Goal: Task Accomplishment & Management: Use online tool/utility

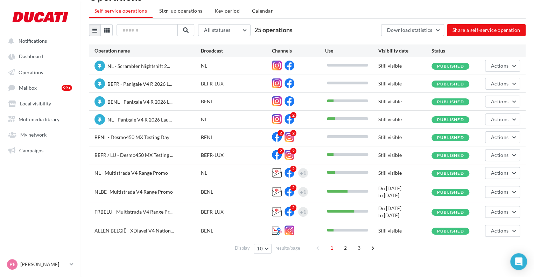
scroll to position [20, 0]
click at [135, 67] on span "NL - Scrambler Nightshift 2..." at bounding box center [138, 66] width 63 height 6
click at [36, 118] on span "Multimedia library" at bounding box center [39, 119] width 41 height 6
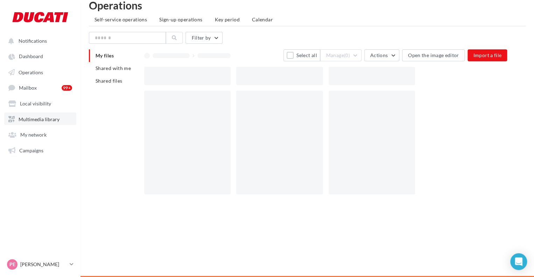
scroll to position [11, 0]
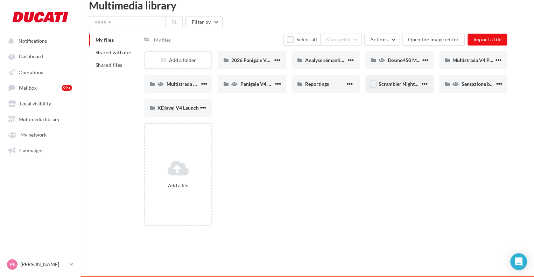
click at [407, 81] on span "Scrambler Nightshift" at bounding box center [402, 84] width 46 height 6
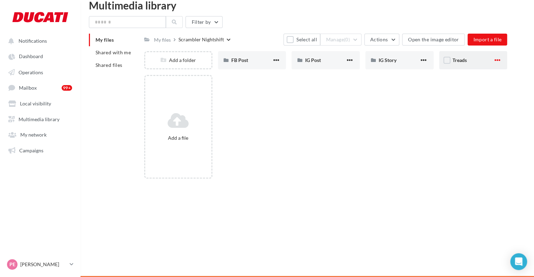
click at [496, 61] on span "button" at bounding box center [497, 60] width 6 height 6
click at [454, 110] on button "Delete" at bounding box center [467, 111] width 70 height 18
click at [387, 63] on span "IG Story" at bounding box center [388, 60] width 18 height 6
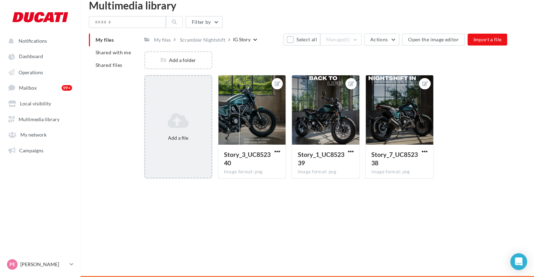
click at [181, 126] on icon at bounding box center [178, 120] width 61 height 17
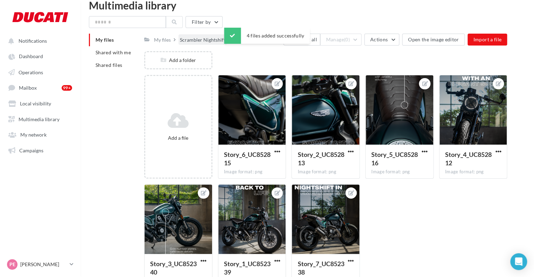
click at [206, 40] on div "Scrambler Nightshift" at bounding box center [203, 39] width 46 height 7
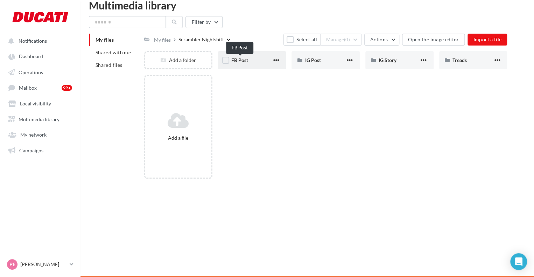
click at [248, 63] on span "FB Post" at bounding box center [239, 60] width 17 height 6
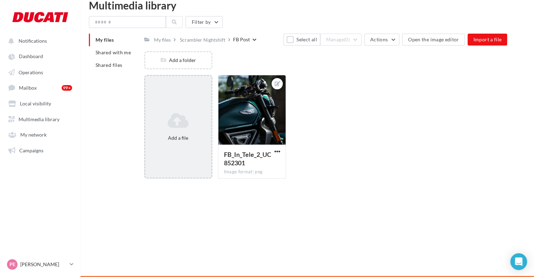
click at [184, 115] on icon at bounding box center [178, 120] width 61 height 17
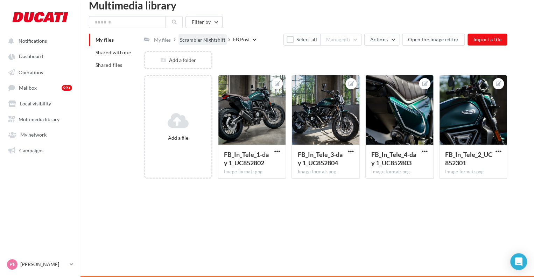
click at [205, 40] on div "Scrambler Nightshift" at bounding box center [203, 39] width 46 height 7
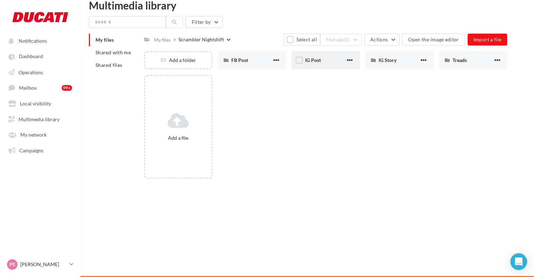
click at [311, 56] on div "IG Post" at bounding box center [326, 60] width 68 height 18
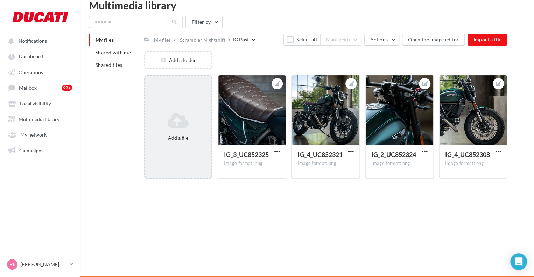
click at [170, 107] on div "Add a file" at bounding box center [178, 127] width 68 height 104
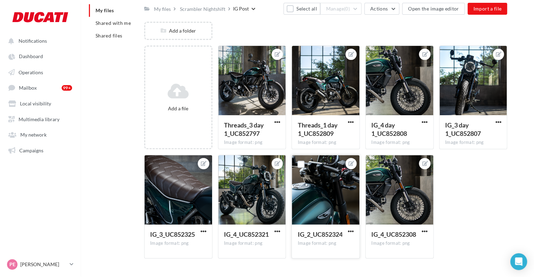
scroll to position [57, 0]
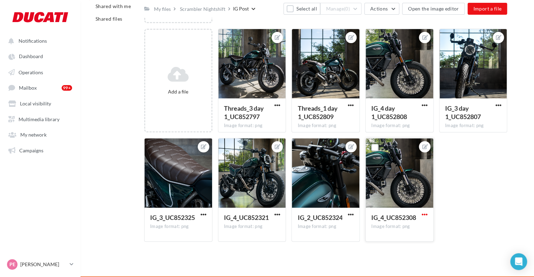
click at [422, 215] on span "button" at bounding box center [425, 214] width 6 height 6
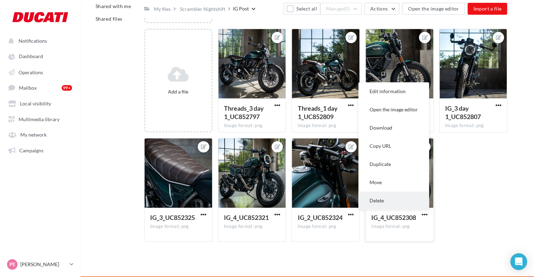
click at [379, 198] on button "Delete" at bounding box center [393, 200] width 71 height 18
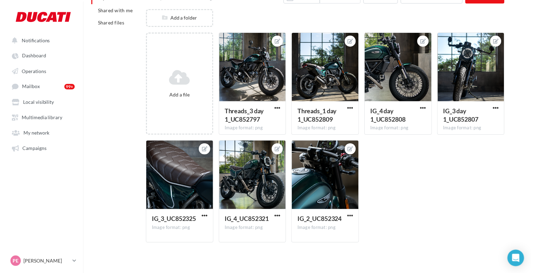
scroll to position [0, 0]
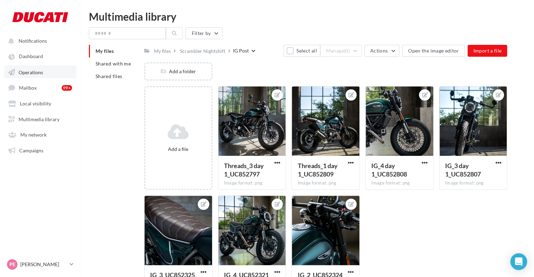
click at [22, 69] on link "Operations" at bounding box center [40, 71] width 72 height 13
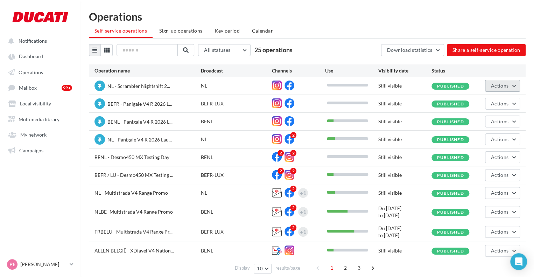
click at [494, 83] on span "Actions" at bounding box center [500, 86] width 18 height 6
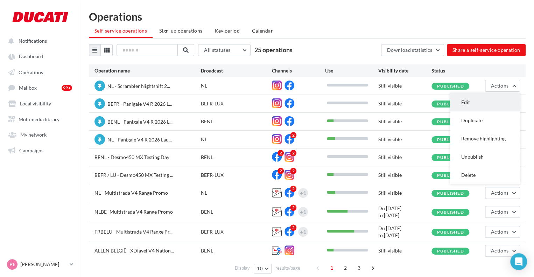
click at [497, 98] on button "Edit" at bounding box center [485, 102] width 70 height 18
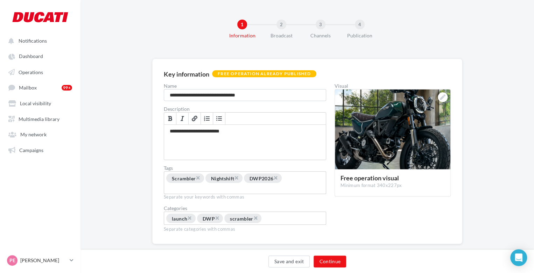
scroll to position [21, 0]
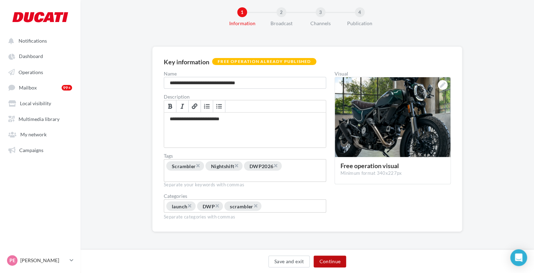
click at [326, 267] on button "Continue" at bounding box center [330, 262] width 33 height 12
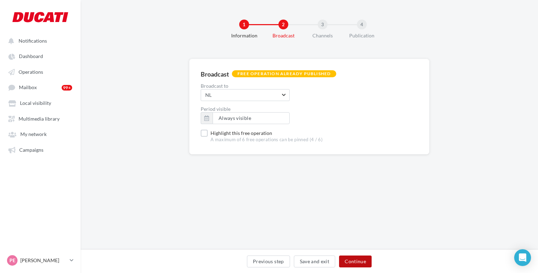
click at [357, 264] on button "Continue" at bounding box center [355, 262] width 33 height 12
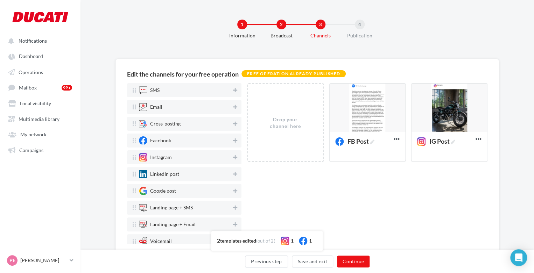
scroll to position [24, 0]
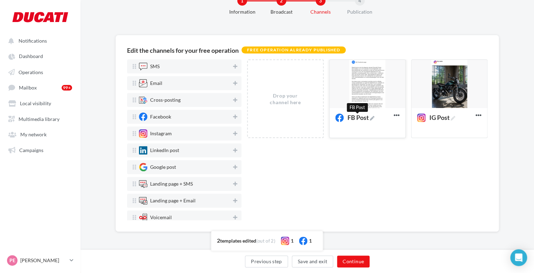
click at [375, 119] on icon at bounding box center [372, 118] width 5 height 5
click at [375, 119] on textarea "FB Post FB Post" at bounding box center [360, 119] width 57 height 16
click at [383, 96] on div at bounding box center [368, 84] width 76 height 49
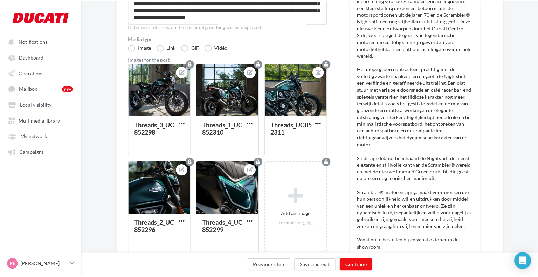
scroll to position [144, 0]
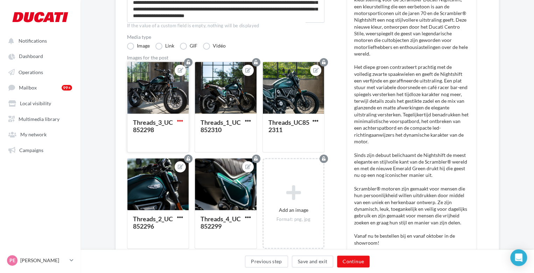
click at [181, 119] on span "button" at bounding box center [180, 121] width 6 height 6
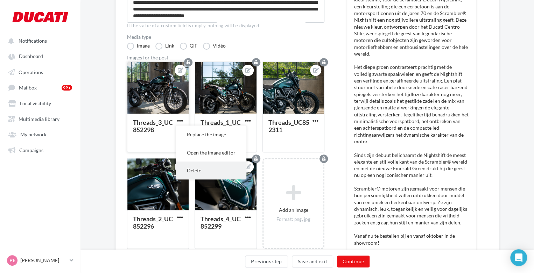
click at [196, 173] on button "Delete" at bounding box center [211, 171] width 71 height 18
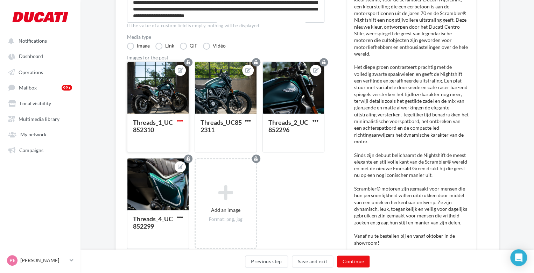
click at [179, 120] on span "button" at bounding box center [180, 121] width 6 height 6
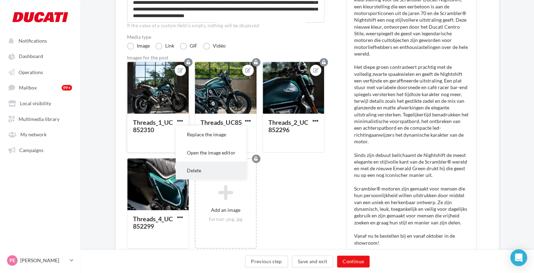
click at [192, 168] on button "Delete" at bounding box center [211, 171] width 71 height 18
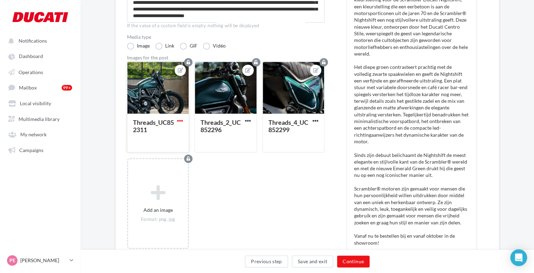
click at [182, 119] on span "button" at bounding box center [180, 121] width 6 height 6
click at [197, 167] on button "Delete" at bounding box center [211, 171] width 71 height 18
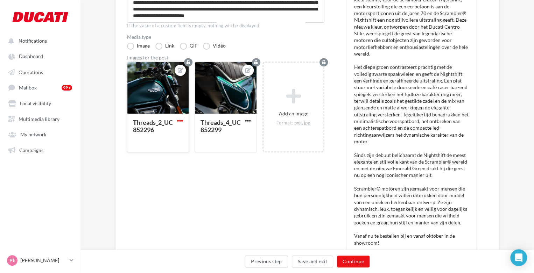
click at [178, 121] on span "button" at bounding box center [180, 121] width 6 height 6
click at [190, 165] on button "Delete" at bounding box center [211, 171] width 71 height 18
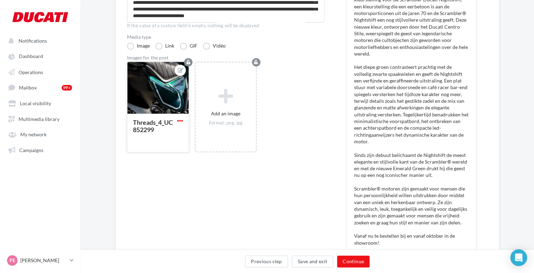
click at [181, 121] on span "button" at bounding box center [180, 121] width 6 height 6
click at [200, 172] on button "Delete" at bounding box center [211, 171] width 71 height 18
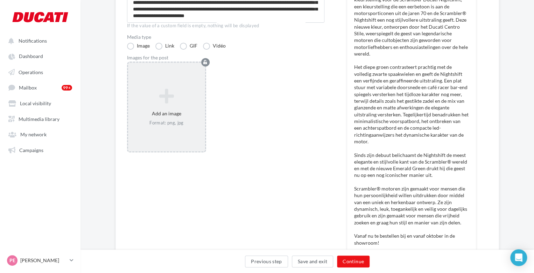
click at [156, 95] on icon at bounding box center [166, 96] width 71 height 17
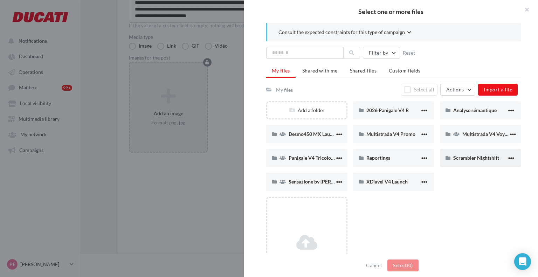
click at [458, 151] on div "Scrambler Nightshift" at bounding box center [480, 158] width 81 height 18
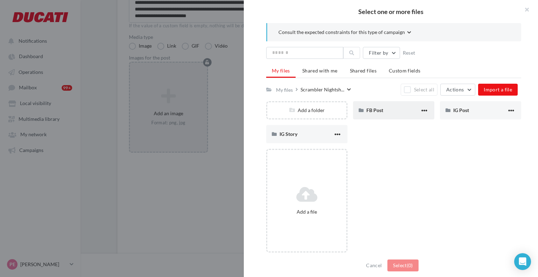
click at [383, 112] on div "FB Post" at bounding box center [393, 110] width 54 height 7
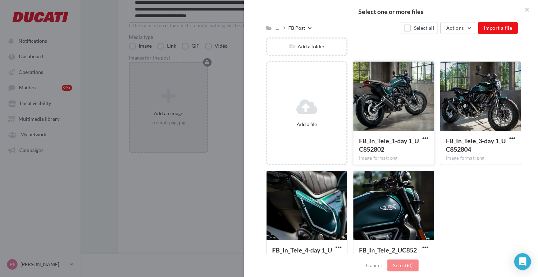
scroll to position [64, 0]
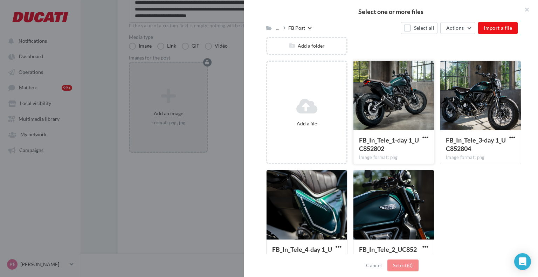
click at [388, 117] on div at bounding box center [393, 96] width 81 height 70
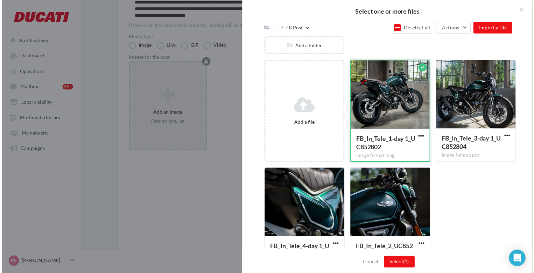
scroll to position [88, 0]
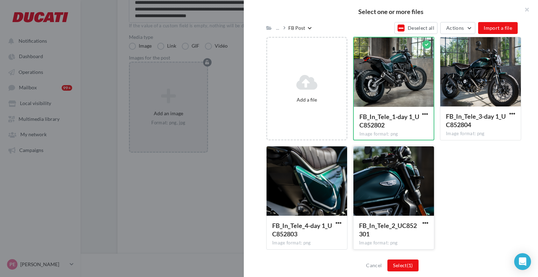
click at [378, 173] on div at bounding box center [393, 181] width 81 height 70
click at [465, 100] on div at bounding box center [480, 72] width 81 height 70
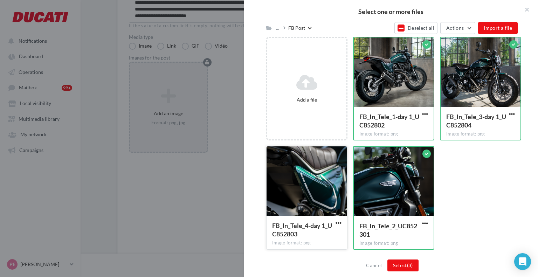
click at [314, 201] on div at bounding box center [306, 181] width 81 height 70
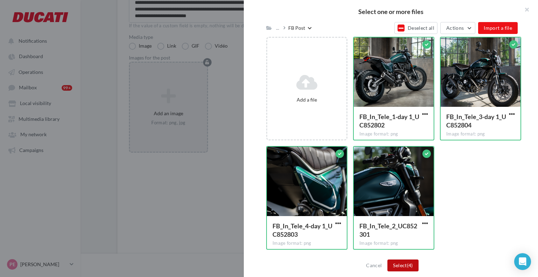
click at [395, 262] on button "Select (4)" at bounding box center [402, 265] width 31 height 12
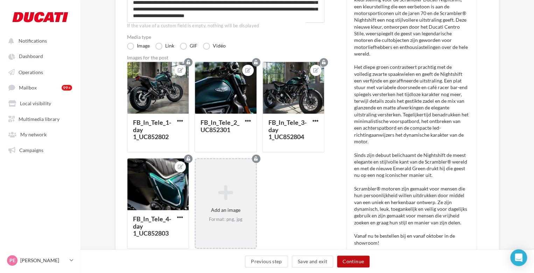
click at [350, 264] on button "Continue" at bounding box center [353, 262] width 33 height 12
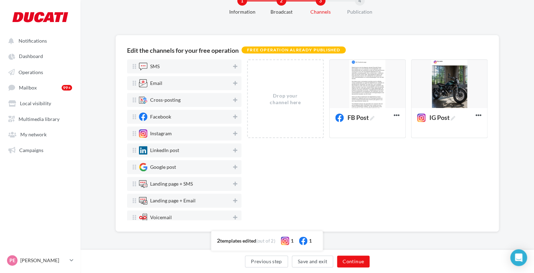
scroll to position [24, 0]
click at [446, 79] on div at bounding box center [450, 84] width 76 height 49
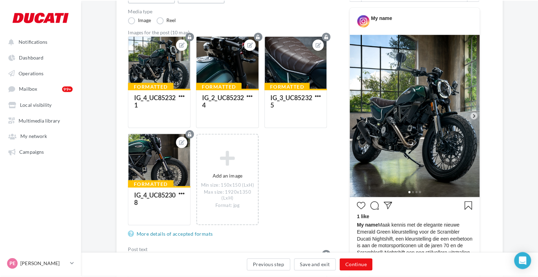
scroll to position [100, 0]
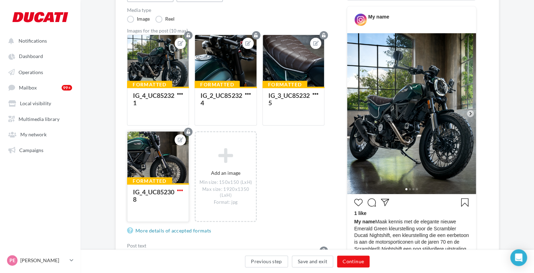
click at [181, 190] on span "button" at bounding box center [180, 191] width 6 height 6
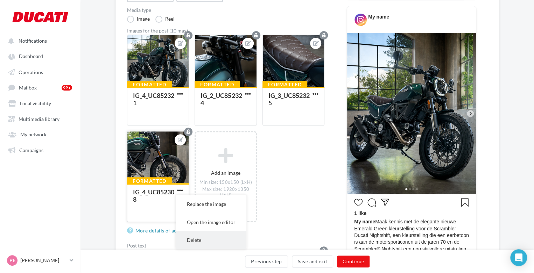
click at [194, 238] on button "Delete" at bounding box center [211, 240] width 71 height 18
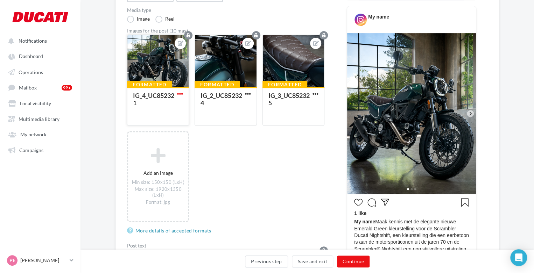
click at [180, 92] on span "button" at bounding box center [180, 94] width 6 height 6
click at [189, 140] on button "Delete" at bounding box center [211, 144] width 71 height 18
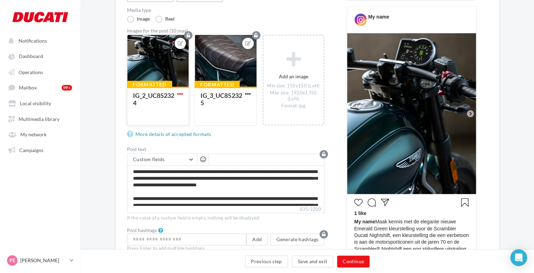
click at [183, 93] on span "button" at bounding box center [180, 94] width 6 height 6
click at [197, 142] on button "Delete" at bounding box center [211, 144] width 71 height 18
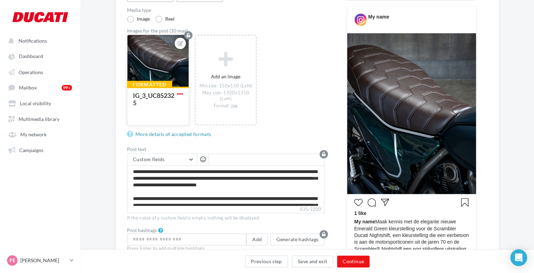
click at [181, 92] on span "button" at bounding box center [180, 94] width 6 height 6
click at [194, 139] on button "Delete" at bounding box center [211, 144] width 71 height 18
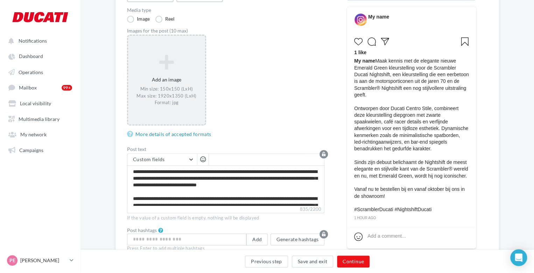
click at [168, 80] on div "Add an image Min size: 150x150 (LxH) Max size: 1920x1350 (LxH) Format: jpg" at bounding box center [166, 80] width 77 height 58
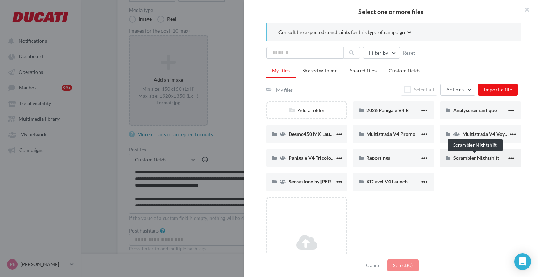
click at [460, 157] on span "Scrambler Nightshift" at bounding box center [476, 158] width 46 height 6
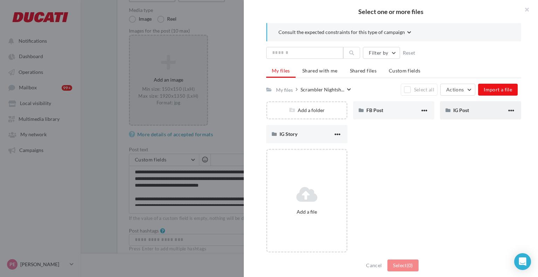
click at [453, 106] on div "IG Post" at bounding box center [480, 110] width 81 height 18
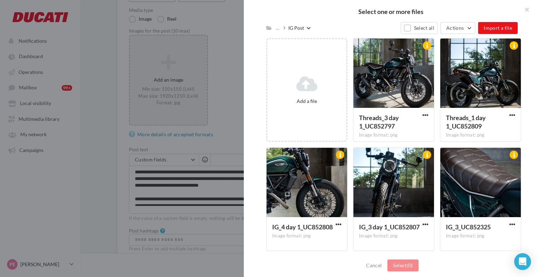
scroll to position [87, 0]
click at [415, 82] on div at bounding box center [393, 74] width 81 height 70
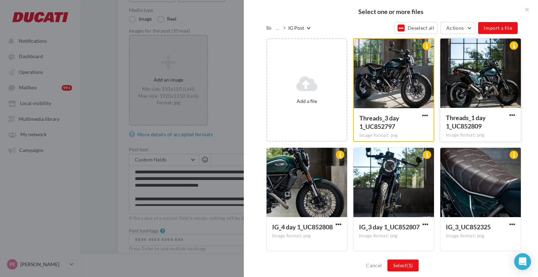
click at [474, 83] on div at bounding box center [480, 74] width 81 height 70
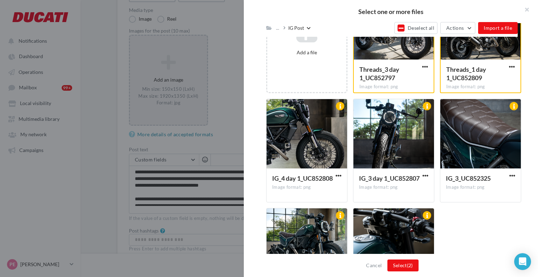
scroll to position [137, 0]
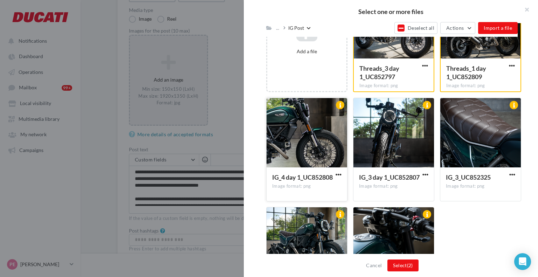
click at [311, 141] on div at bounding box center [306, 133] width 81 height 70
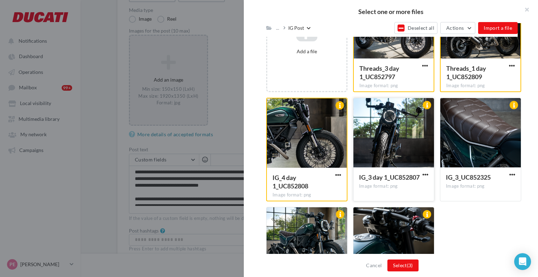
click at [388, 130] on div at bounding box center [393, 133] width 81 height 70
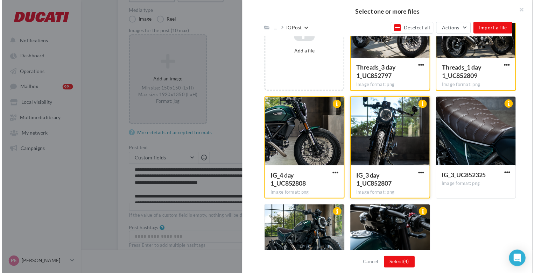
scroll to position [197, 0]
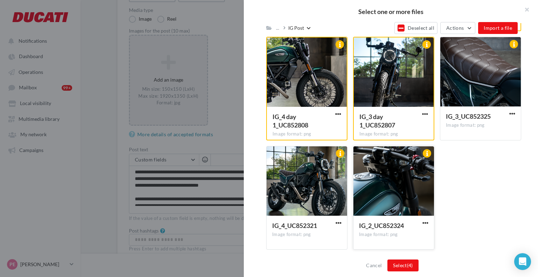
click at [389, 181] on div at bounding box center [393, 181] width 81 height 70
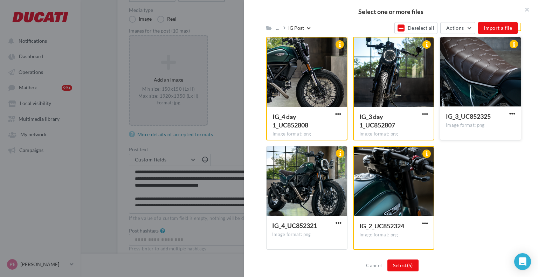
click at [465, 94] on div at bounding box center [480, 72] width 81 height 70
click at [325, 180] on div at bounding box center [306, 181] width 81 height 70
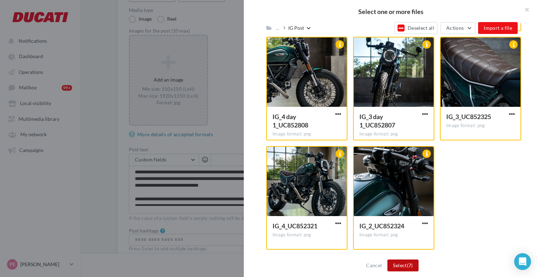
click at [397, 262] on button "Select (7)" at bounding box center [402, 265] width 31 height 12
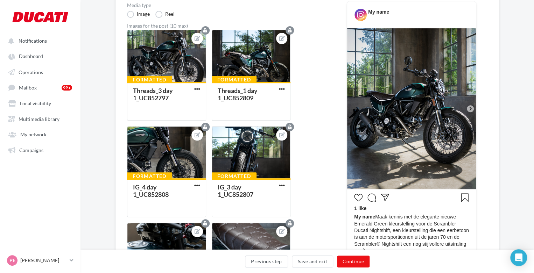
scroll to position [106, 0]
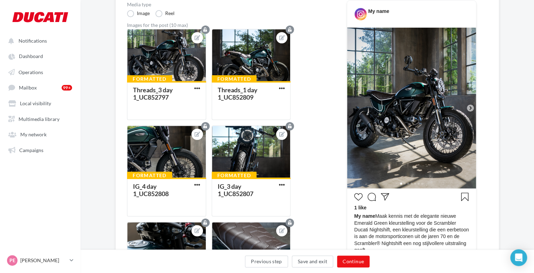
click at [469, 105] on icon at bounding box center [470, 108] width 6 height 6
click at [471, 108] on icon at bounding box center [470, 108] width 2 height 4
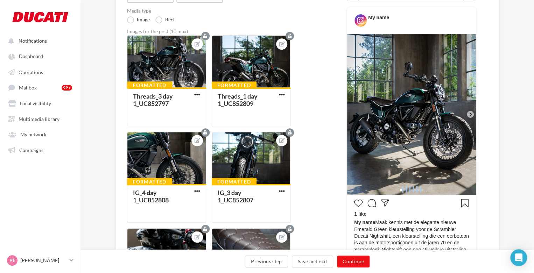
scroll to position [108, 0]
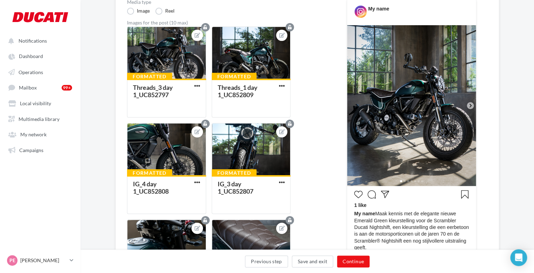
click at [469, 103] on icon at bounding box center [470, 106] width 6 height 6
click at [407, 183] on div at bounding box center [411, 180] width 129 height 11
click at [404, 178] on div at bounding box center [411, 180] width 129 height 11
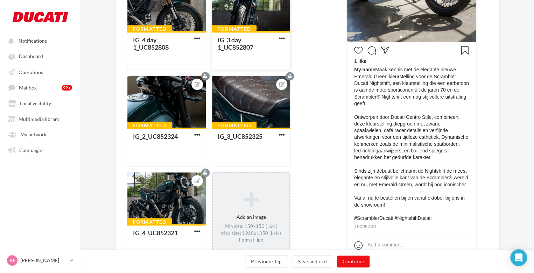
scroll to position [299, 0]
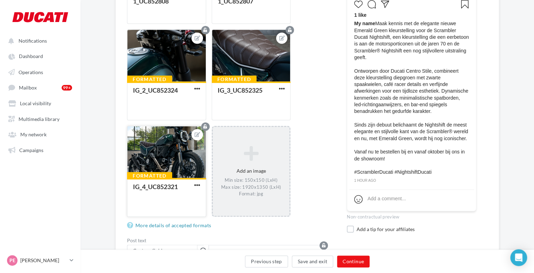
click at [171, 149] on div at bounding box center [166, 152] width 78 height 53
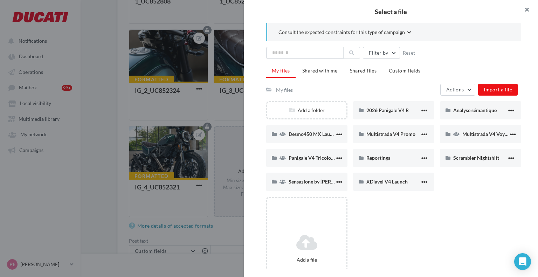
click at [532, 11] on button "button" at bounding box center [524, 10] width 28 height 21
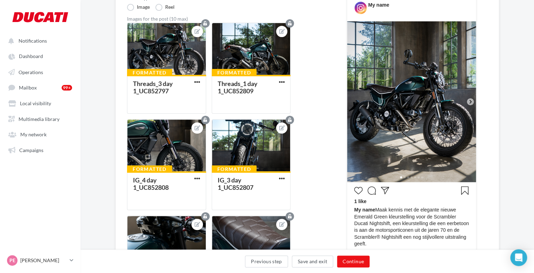
scroll to position [114, 0]
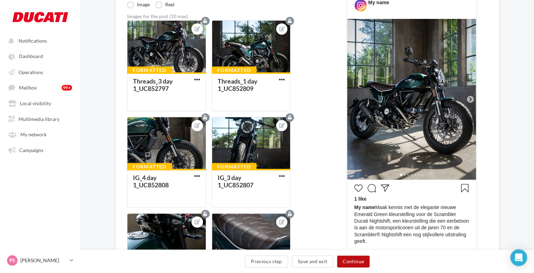
click at [345, 259] on button "Continue" at bounding box center [353, 262] width 33 height 12
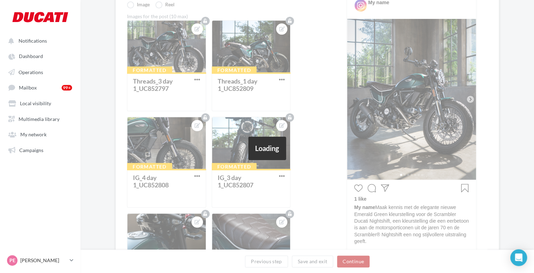
scroll to position [24, 0]
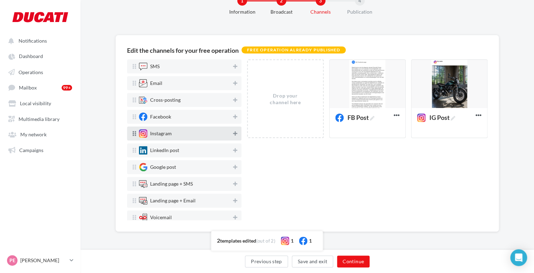
click at [233, 132] on icon at bounding box center [235, 133] width 4 height 5
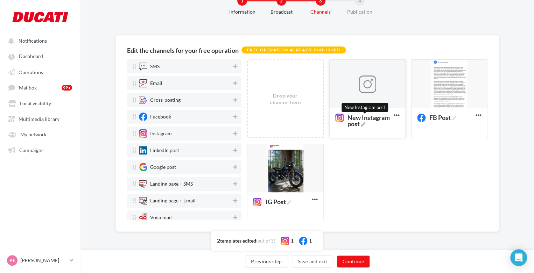
click at [361, 127] on span "New Instagram post" at bounding box center [369, 120] width 43 height 13
click at [361, 127] on textarea "New Instagram post New Instagram post" at bounding box center [360, 121] width 56 height 20
drag, startPoint x: 361, startPoint y: 127, endPoint x: 310, endPoint y: 117, distance: 52.0
click at [310, 117] on div "Drop your channel here New Instagram post Delete FB Post Edit Preview Duplicate…" at bounding box center [370, 144] width 246 height 169
type textarea "*"
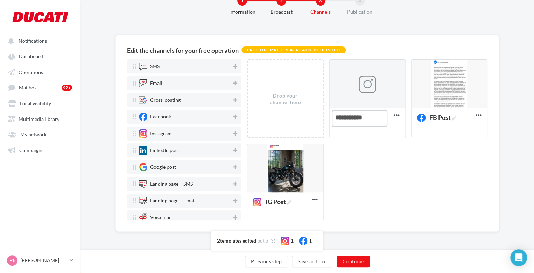
type textarea "**********"
click at [363, 156] on div "Drop your channel here IG Story # Delete FB Post Edit Preview Duplicate Delete …" at bounding box center [370, 144] width 246 height 169
click at [164, 106] on div "Cross-posting" at bounding box center [184, 100] width 114 height 14
click at [140, 101] on div at bounding box center [143, 100] width 8 height 8
click at [233, 100] on icon at bounding box center [235, 100] width 4 height 5
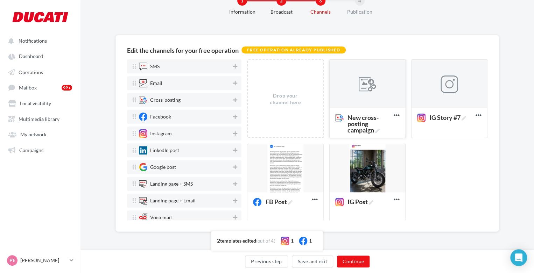
click at [341, 88] on div at bounding box center [368, 84] width 76 height 49
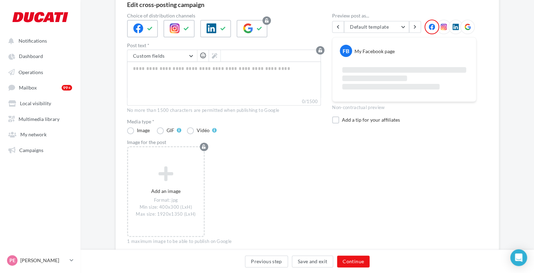
scroll to position [0, 0]
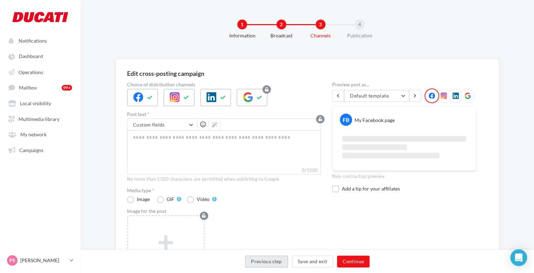
click at [275, 263] on button "Previous step" at bounding box center [266, 262] width 43 height 12
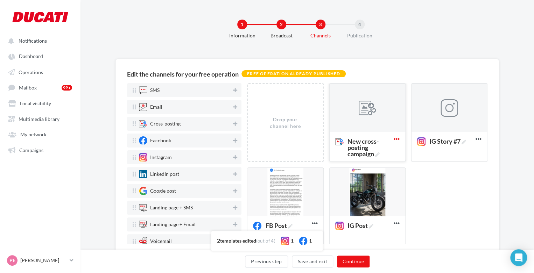
click at [395, 139] on icon at bounding box center [396, 139] width 17 height 17
click at [400, 152] on button "Delete" at bounding box center [427, 155] width 70 height 18
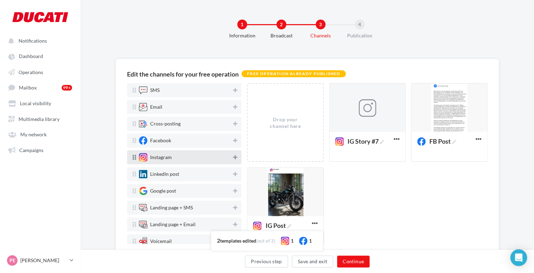
click at [234, 155] on button at bounding box center [235, 157] width 7 height 8
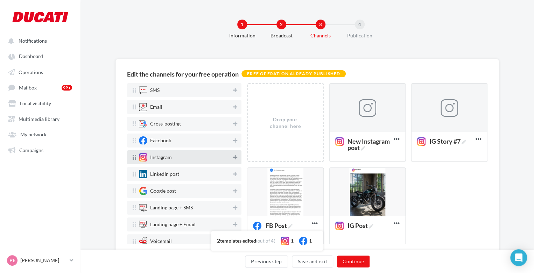
click at [234, 155] on button at bounding box center [235, 157] width 7 height 8
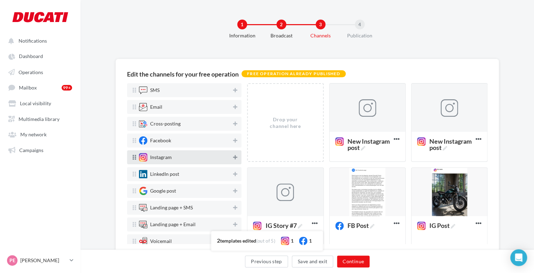
click at [234, 155] on button at bounding box center [235, 157] width 7 height 8
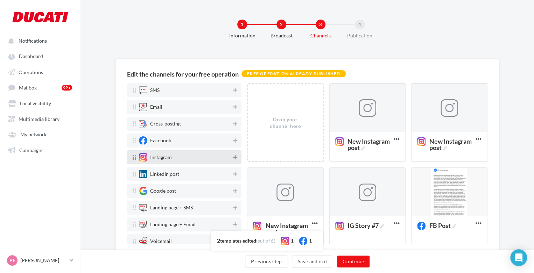
click at [234, 155] on button at bounding box center [235, 157] width 7 height 8
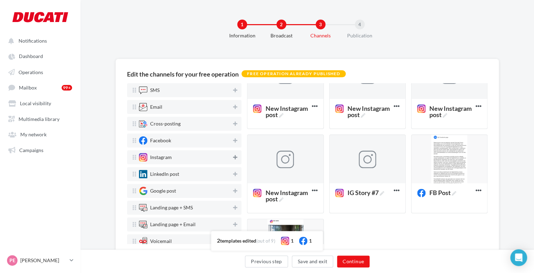
scroll to position [117, 0]
click at [283, 203] on span "New Instagram post" at bounding box center [286, 196] width 43 height 13
click at [283, 203] on textarea "New Instagram post New Instagram post" at bounding box center [278, 196] width 56 height 20
drag, startPoint x: 280, startPoint y: 201, endPoint x: 240, endPoint y: 191, distance: 41.4
click at [240, 191] on div "SMS Email Cross-posting Facebook Instagram LinkedIn post Google post Landing pa…" at bounding box center [310, 163] width 366 height 161
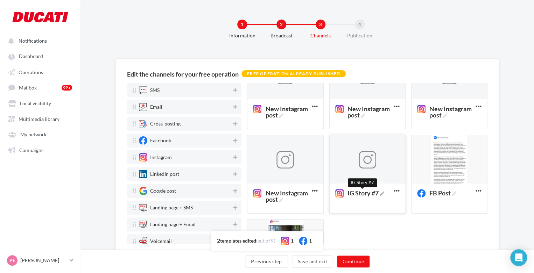
click at [349, 196] on span "IG Story #7" at bounding box center [366, 193] width 37 height 6
click at [349, 196] on textarea "IG Story #7 IG Story #7" at bounding box center [360, 194] width 56 height 16
click at [354, 194] on textarea "IG Story #7" at bounding box center [360, 194] width 56 height 16
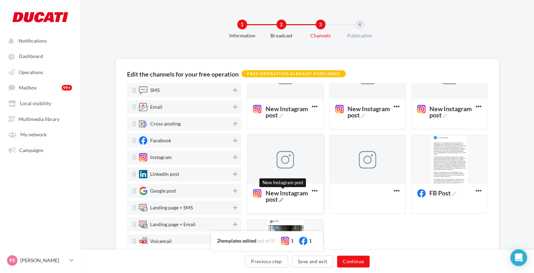
click at [270, 199] on span "New Instagram post" at bounding box center [286, 196] width 43 height 13
click at [270, 199] on textarea "New Instagram post New Instagram post" at bounding box center [278, 196] width 56 height 20
paste textarea
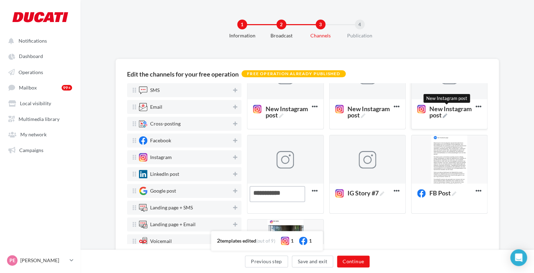
type textarea "**********"
click at [430, 118] on span "New Instagram post" at bounding box center [451, 112] width 43 height 13
click at [429, 120] on textarea "New Instagram post New Instagram post" at bounding box center [442, 112] width 56 height 20
click at [429, 120] on textarea "New Instagram post" at bounding box center [442, 112] width 56 height 20
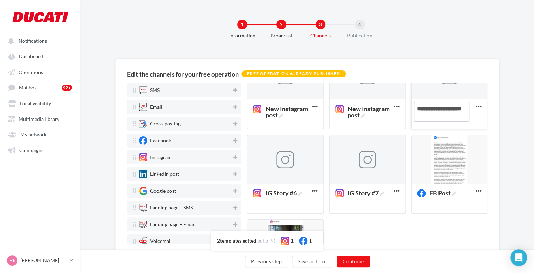
click at [429, 120] on textarea "New Instagram post" at bounding box center [442, 112] width 56 height 20
paste textarea
type textarea "**********"
click at [364, 112] on span "New Instagram post" at bounding box center [369, 112] width 43 height 13
click at [364, 112] on textarea "New Instagram post New Instagram post" at bounding box center [360, 112] width 56 height 20
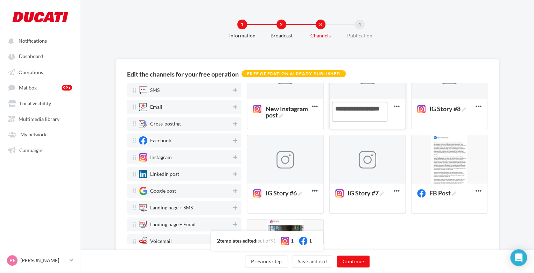
click at [360, 117] on textarea "New Instagram post" at bounding box center [360, 112] width 56 height 20
paste textarea
type textarea "**********"
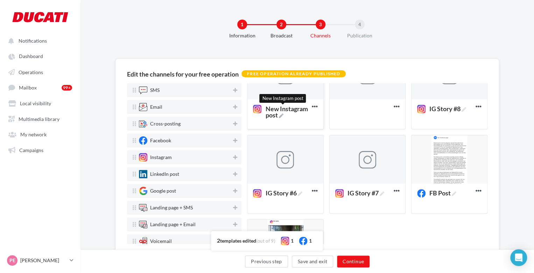
click at [273, 114] on span "New Instagram post" at bounding box center [286, 112] width 43 height 13
click at [273, 114] on textarea "New Instagram post New Instagram post" at bounding box center [278, 112] width 56 height 20
click at [278, 115] on textarea "New Instagram post" at bounding box center [278, 112] width 56 height 20
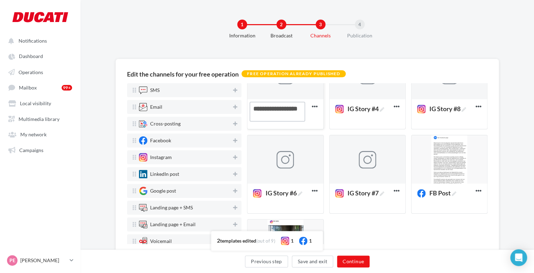
paste textarea
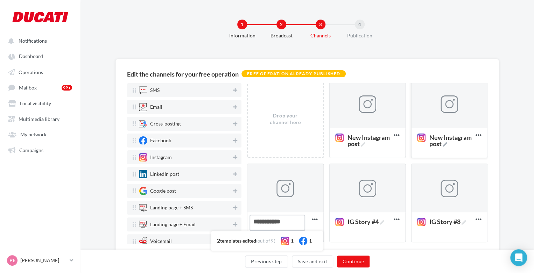
scroll to position [4, 0]
type textarea "**********"
click at [441, 154] on div "New Instagram post" at bounding box center [450, 142] width 76 height 29
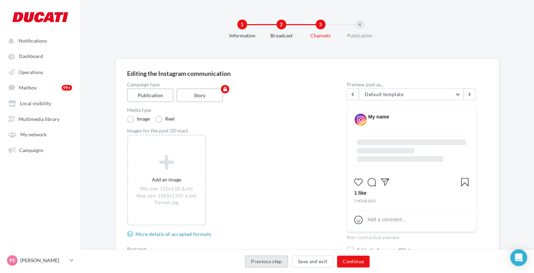
click at [267, 264] on button "Previous step" at bounding box center [266, 262] width 43 height 12
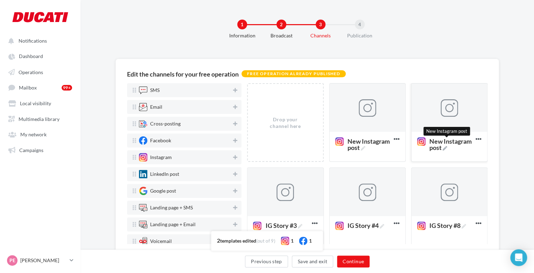
click at [435, 146] on span "New Instagram post" at bounding box center [451, 144] width 43 height 13
click at [435, 146] on textarea "New Instagram post New Instagram post" at bounding box center [442, 144] width 56 height 20
click at [435, 146] on textarea "New Instagram post" at bounding box center [442, 144] width 56 height 20
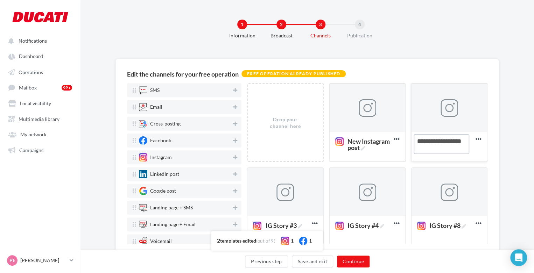
paste textarea
type textarea "**********"
click at [354, 150] on span "New Instagram post" at bounding box center [369, 144] width 43 height 13
click at [354, 150] on textarea "New Instagram post New Instagram post" at bounding box center [360, 144] width 56 height 20
click at [362, 148] on textarea "New Instagram post" at bounding box center [360, 144] width 56 height 20
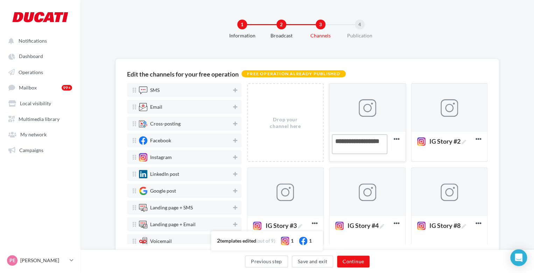
click at [362, 148] on textarea "New Instagram post" at bounding box center [360, 144] width 56 height 20
paste textarea
type textarea "**********"
click at [417, 43] on div "1 Information 2 Broadcast 3 Channels 4 Publication" at bounding box center [319, 32] width 454 height 42
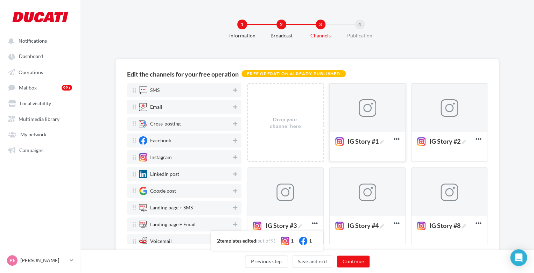
click at [374, 104] on div at bounding box center [368, 108] width 18 height 18
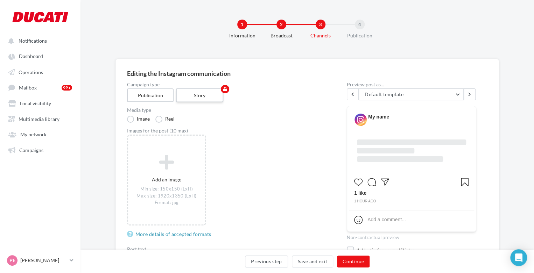
click at [211, 90] on label "Story" at bounding box center [200, 96] width 48 height 14
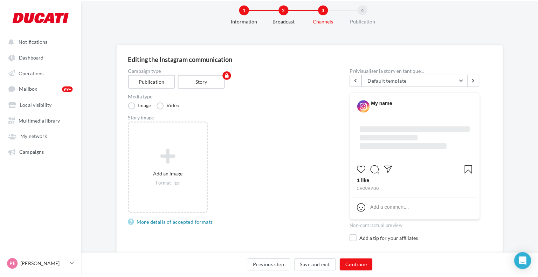
scroll to position [16, 0]
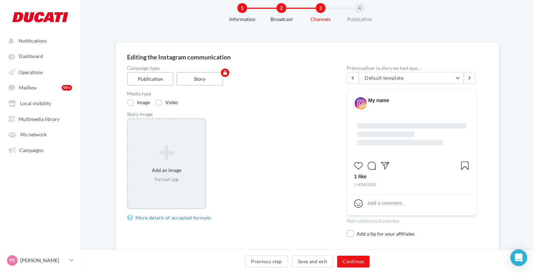
click at [164, 154] on icon at bounding box center [166, 153] width 71 height 17
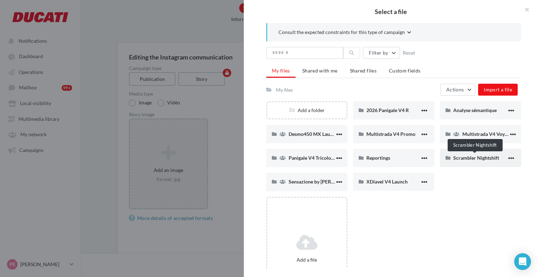
click at [464, 159] on span "Scrambler Nightshift" at bounding box center [476, 158] width 46 height 6
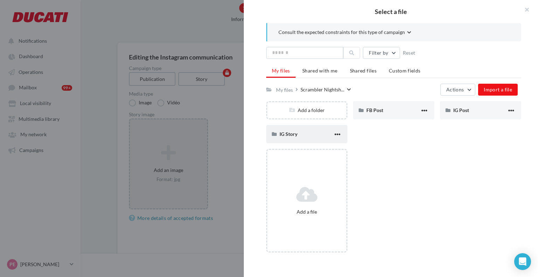
click at [302, 133] on div "IG Story" at bounding box center [306, 134] width 54 height 7
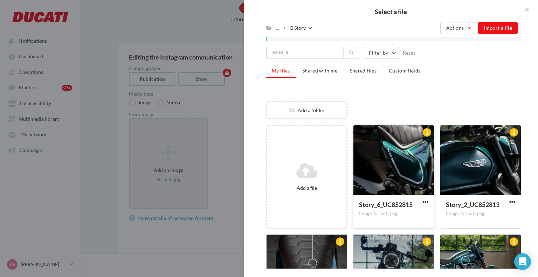
scroll to position [183, 0]
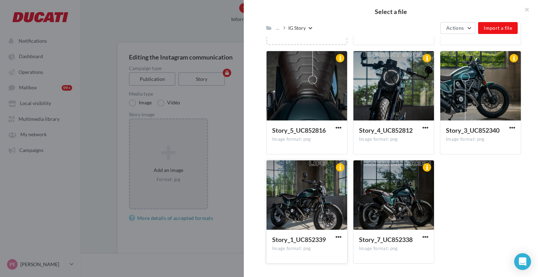
click at [325, 201] on div at bounding box center [306, 195] width 81 height 70
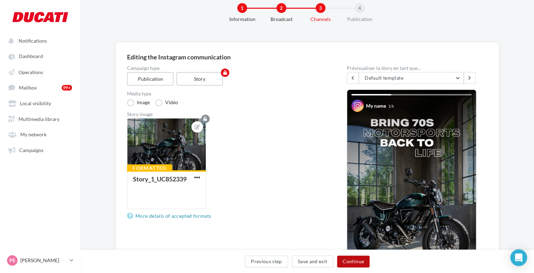
click at [346, 258] on button "Continue" at bounding box center [353, 262] width 33 height 12
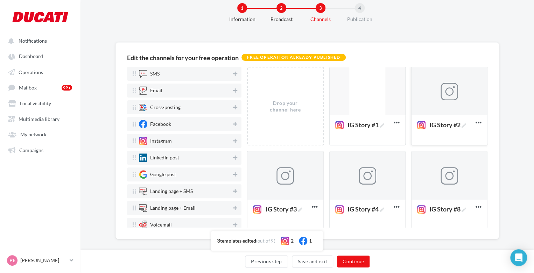
click at [458, 105] on div at bounding box center [450, 91] width 76 height 49
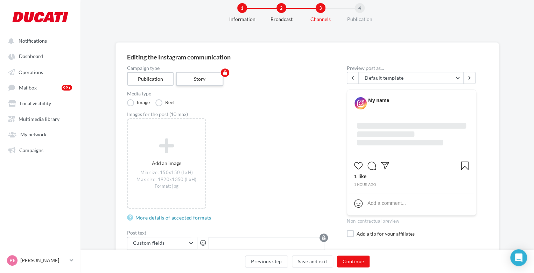
click at [188, 83] on label "Story" at bounding box center [200, 79] width 48 height 14
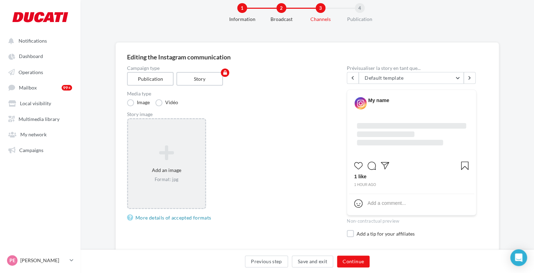
click at [169, 145] on icon at bounding box center [166, 153] width 71 height 17
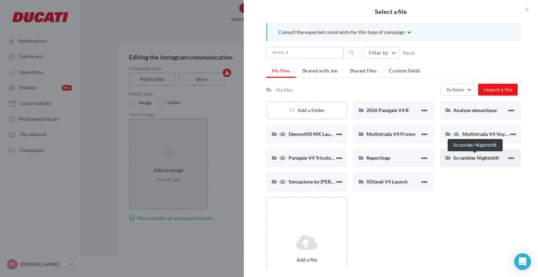
click at [488, 158] on span "Scrambler Nightshift" at bounding box center [476, 158] width 46 height 6
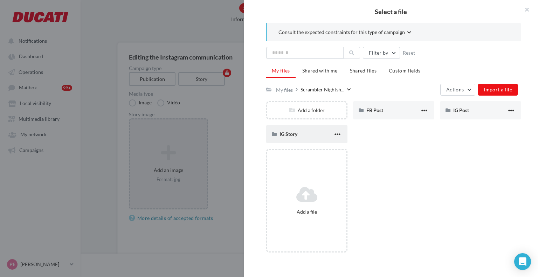
click at [317, 131] on div "IG Story" at bounding box center [306, 134] width 54 height 7
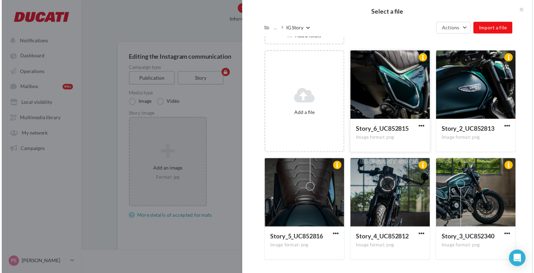
scroll to position [79, 0]
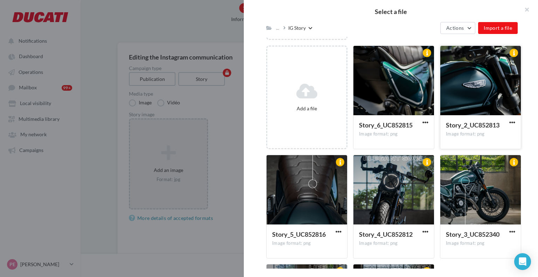
click at [505, 82] on div at bounding box center [480, 81] width 81 height 70
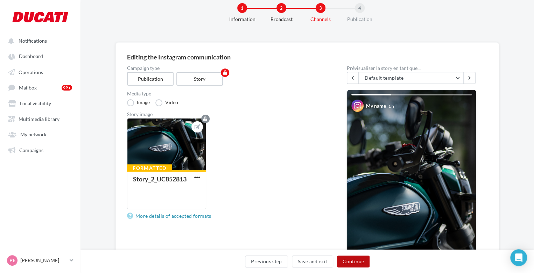
click at [350, 264] on button "Continue" at bounding box center [353, 262] width 33 height 12
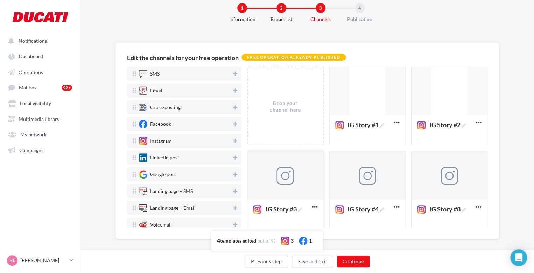
click at [284, 179] on div at bounding box center [286, 176] width 18 height 18
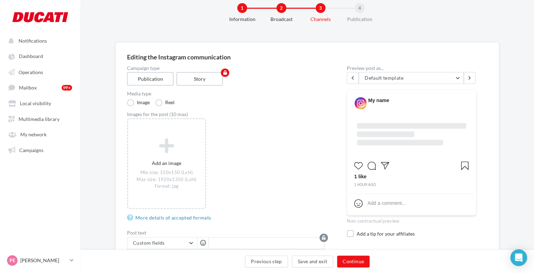
scroll to position [42, 0]
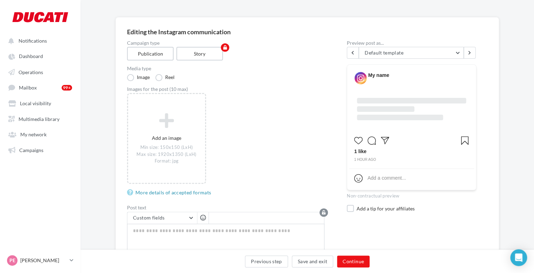
click at [195, 42] on label "Campaign type" at bounding box center [225, 43] width 197 height 5
click at [198, 59] on label "Story" at bounding box center [200, 54] width 48 height 14
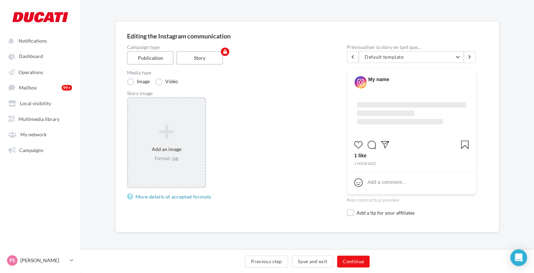
click at [182, 110] on div "Add an image Format: jpg" at bounding box center [166, 142] width 79 height 91
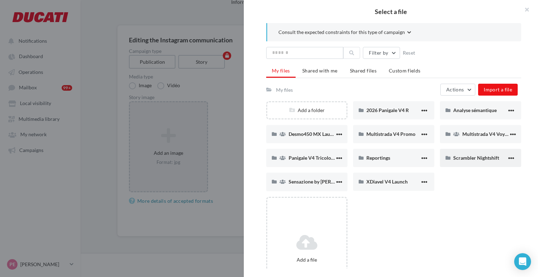
click at [449, 151] on div "Scrambler Nightshift" at bounding box center [480, 158] width 81 height 18
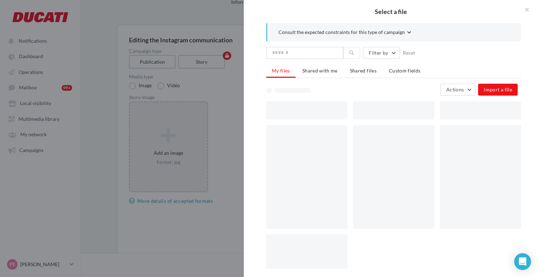
scroll to position [42, 0]
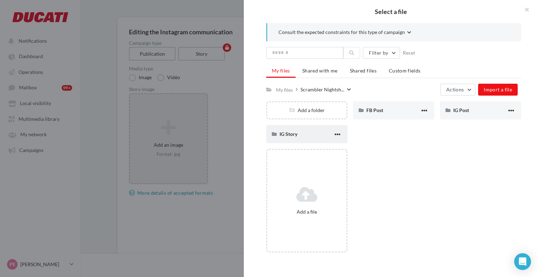
click at [333, 128] on div "IG Story" at bounding box center [306, 134] width 81 height 18
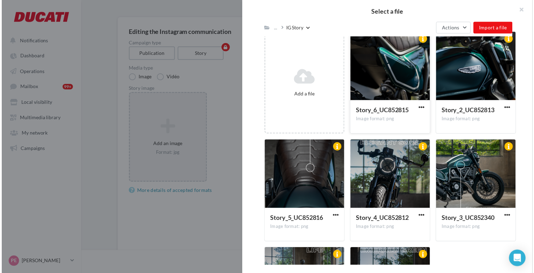
scroll to position [101, 0]
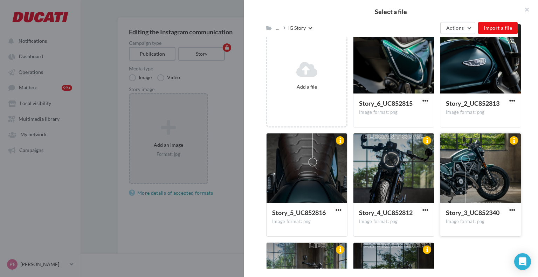
click at [452, 163] on div at bounding box center [480, 168] width 81 height 70
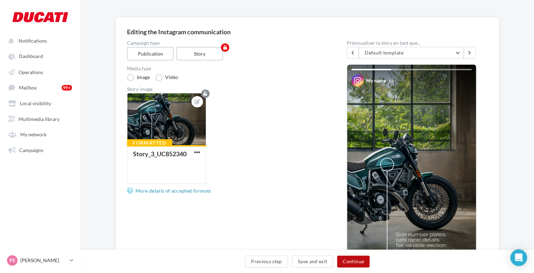
click at [344, 257] on button "Continue" at bounding box center [353, 262] width 33 height 12
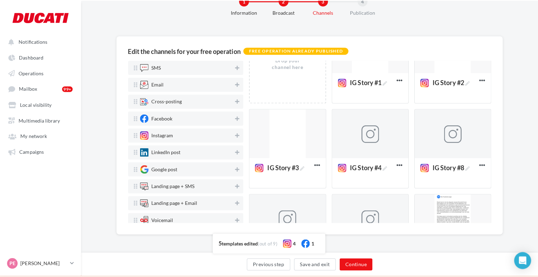
scroll to position [63, 0]
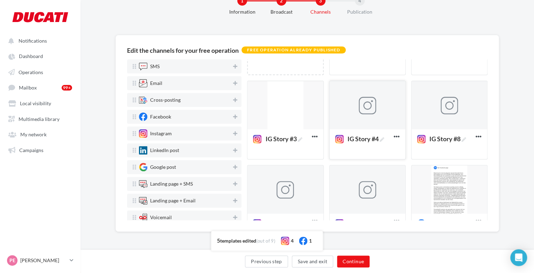
click at [368, 117] on div at bounding box center [368, 105] width 76 height 49
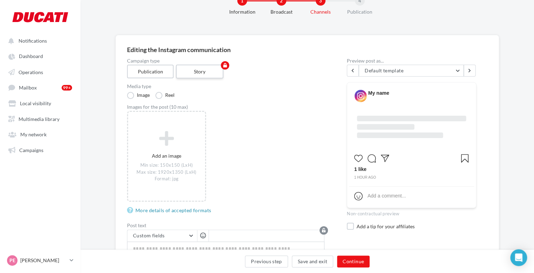
click at [199, 72] on label "Story" at bounding box center [200, 72] width 48 height 14
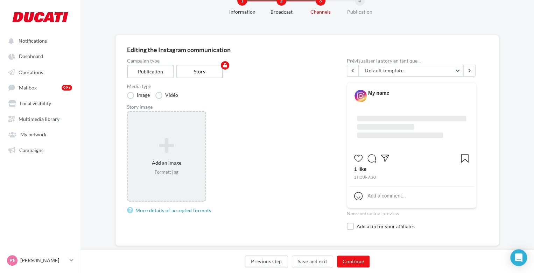
click at [174, 156] on div "Add an image Format: jpg" at bounding box center [166, 156] width 77 height 44
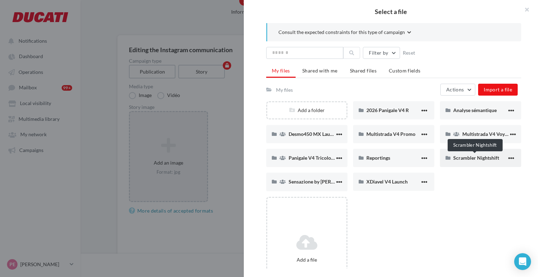
click at [465, 158] on span "Scrambler Nightshift" at bounding box center [476, 158] width 46 height 6
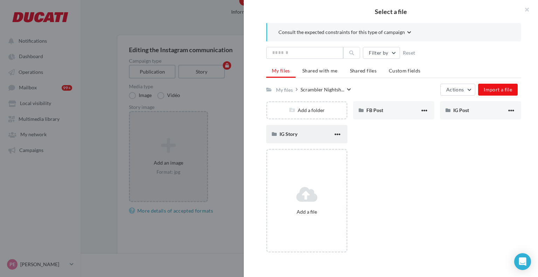
click at [320, 134] on div "IG Story" at bounding box center [306, 134] width 54 height 7
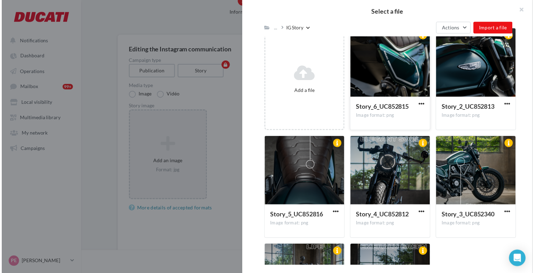
scroll to position [131, 0]
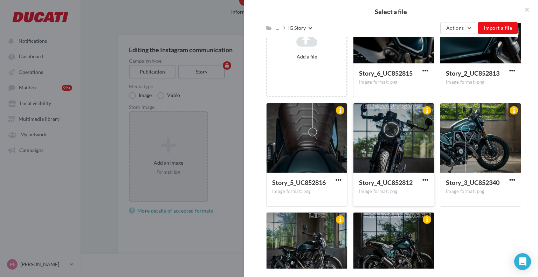
click at [374, 131] on div at bounding box center [393, 138] width 81 height 70
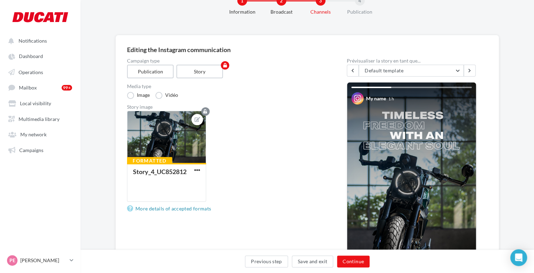
click at [370, 264] on div "Previous step Save and exit Continue" at bounding box center [307, 263] width 442 height 15
click at [362, 263] on button "Continue" at bounding box center [353, 262] width 33 height 12
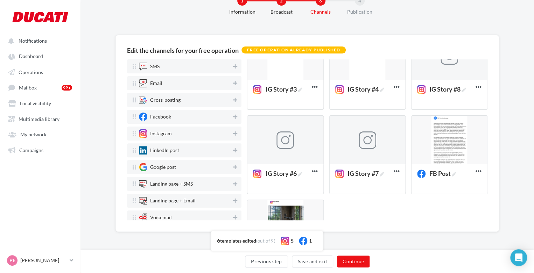
scroll to position [113, 0]
click at [458, 88] on span "IG Story #8" at bounding box center [448, 89] width 37 height 6
click at [458, 88] on textarea "IG Story #8 IG Story #8" at bounding box center [442, 90] width 56 height 16
type textarea "**********"
click at [496, 111] on div "Edit the channels for your free operation Free operation already published SMS …" at bounding box center [308, 133] width 384 height 197
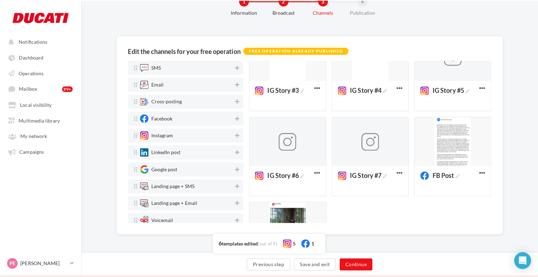
scroll to position [0, 0]
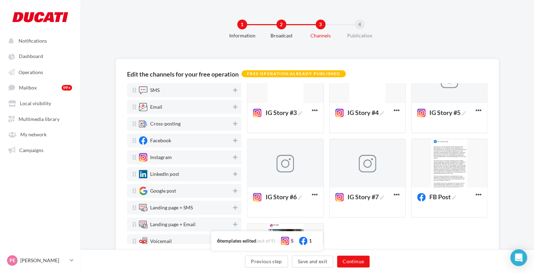
click at [448, 98] on div at bounding box center [450, 79] width 76 height 49
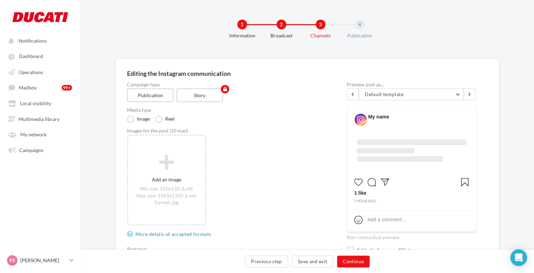
click at [216, 104] on div "Campaign type Publication Story Media type Image Reel Images for the post (10 m…" at bounding box center [225, 214] width 197 height 264
click at [205, 98] on label "Story" at bounding box center [200, 96] width 48 height 14
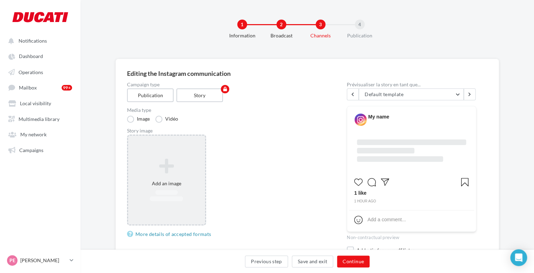
click at [164, 183] on div "Add an image" at bounding box center [166, 180] width 77 height 50
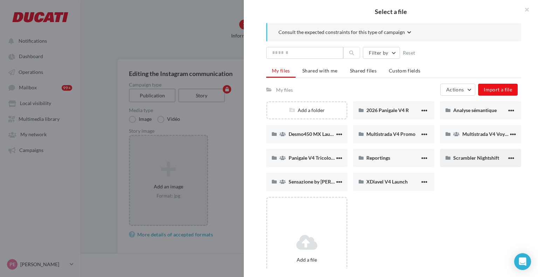
click at [453, 161] on div "Scrambler Nightshift" at bounding box center [480, 157] width 54 height 7
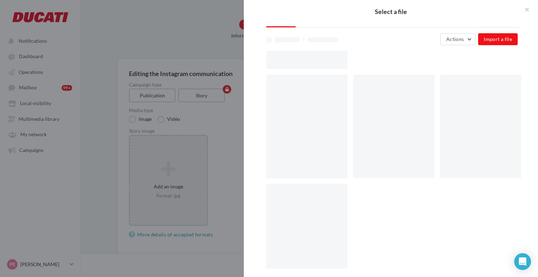
scroll to position [0, 0]
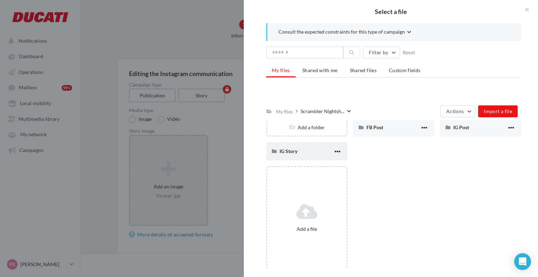
click at [308, 152] on div "IG Story" at bounding box center [306, 151] width 54 height 7
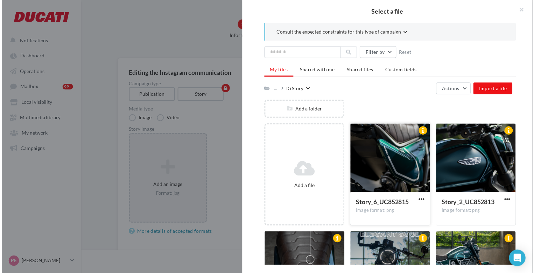
scroll to position [104, 0]
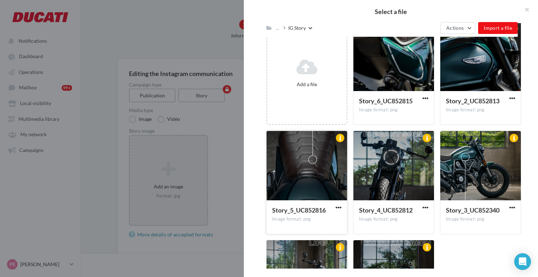
click at [328, 177] on div at bounding box center [306, 166] width 81 height 70
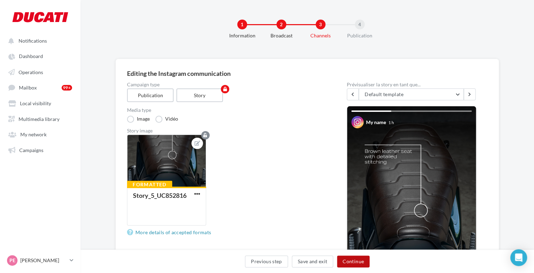
click at [355, 261] on button "Continue" at bounding box center [353, 262] width 33 height 12
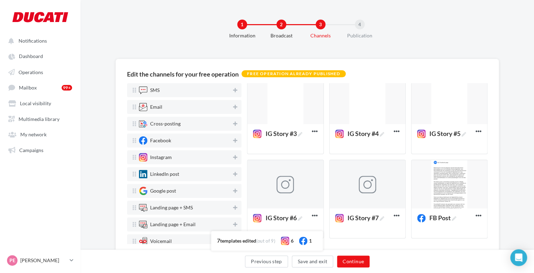
scroll to position [122, 0]
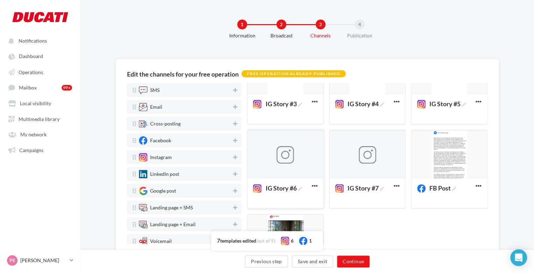
click at [286, 157] on div at bounding box center [286, 155] width 18 height 18
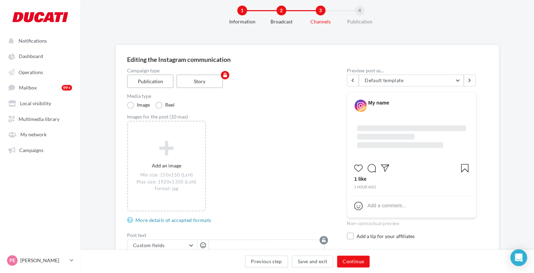
scroll to position [15, 0]
click at [187, 80] on label "Story" at bounding box center [200, 81] width 48 height 14
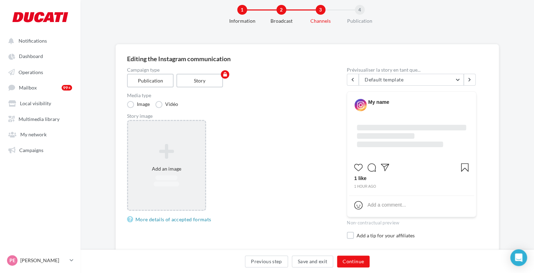
click at [170, 167] on div "Add an image" at bounding box center [166, 166] width 77 height 50
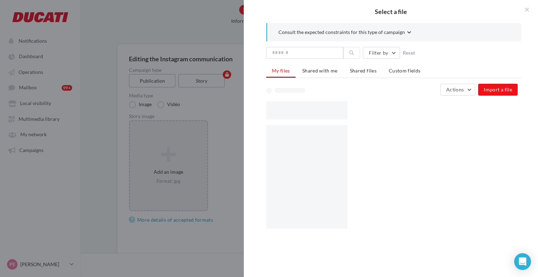
click at [170, 167] on div "Add an image Format: jpg Select a file Consult the expected constraints for thi…" at bounding box center [168, 165] width 79 height 91
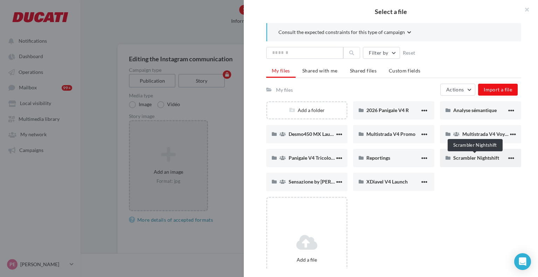
click at [471, 156] on span "Scrambler Nightshift" at bounding box center [476, 158] width 46 height 6
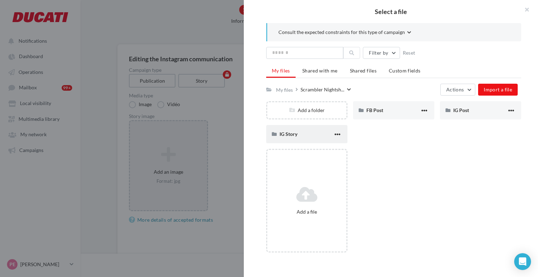
click at [305, 131] on div "IG Story" at bounding box center [306, 134] width 54 height 7
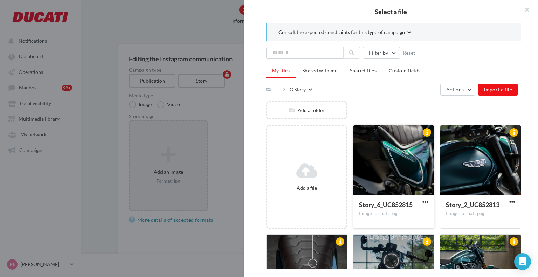
click at [409, 172] on div at bounding box center [393, 160] width 81 height 70
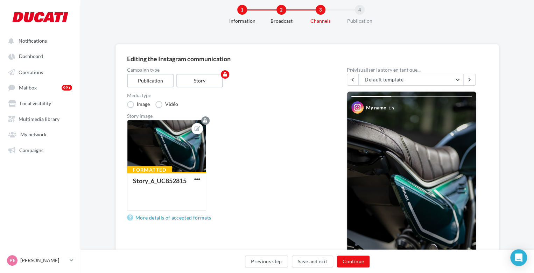
scroll to position [141, 0]
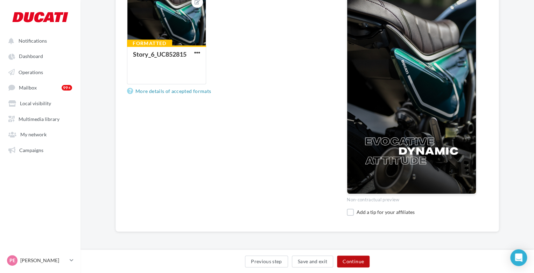
click at [354, 262] on button "Continue" at bounding box center [353, 262] width 33 height 12
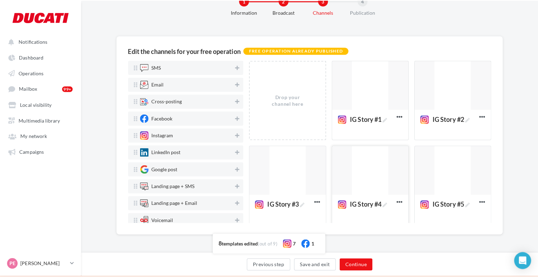
scroll to position [106, 0]
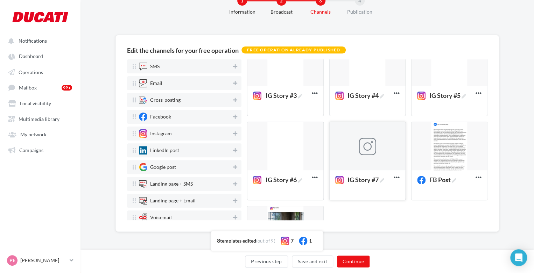
click at [347, 150] on div at bounding box center [368, 146] width 76 height 49
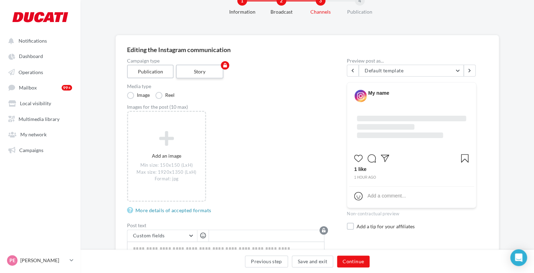
click at [208, 68] on label "Story" at bounding box center [200, 72] width 48 height 14
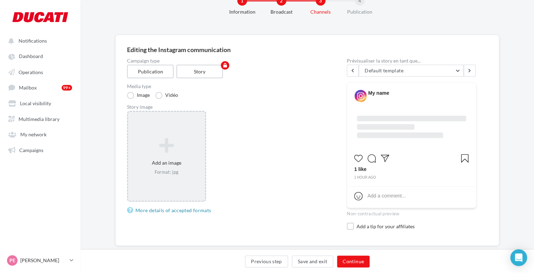
click at [162, 137] on icon at bounding box center [166, 145] width 71 height 17
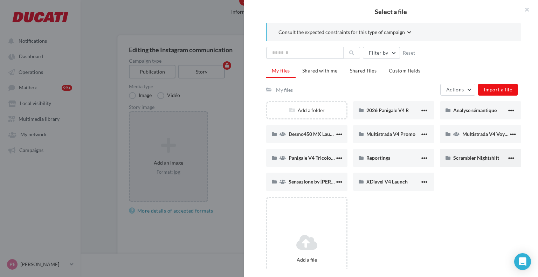
click at [447, 157] on icon at bounding box center [447, 157] width 5 height 5
click at [477, 162] on div "Scrambler Nightshift" at bounding box center [480, 158] width 81 height 18
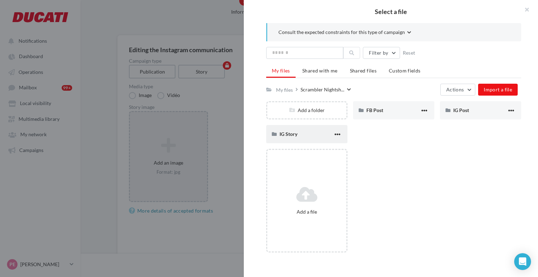
click at [303, 138] on div "IG Story" at bounding box center [306, 134] width 81 height 18
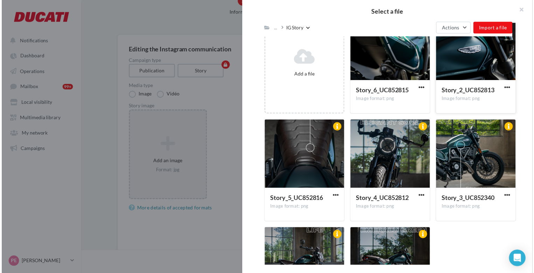
scroll to position [158, 0]
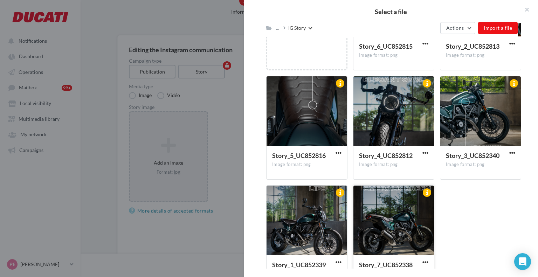
click at [378, 219] on div at bounding box center [393, 221] width 81 height 70
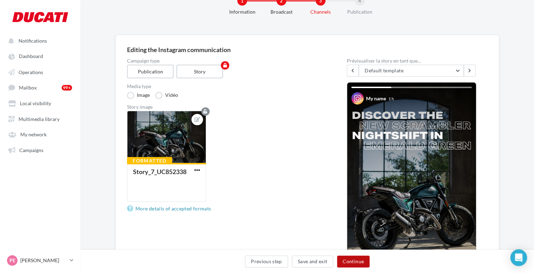
click at [356, 259] on button "Continue" at bounding box center [353, 262] width 33 height 12
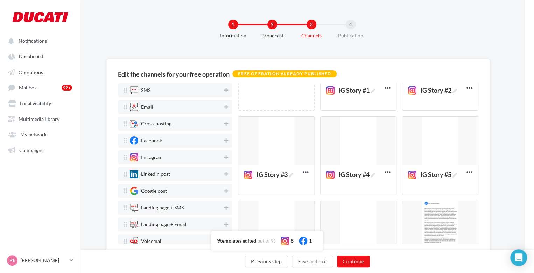
scroll to position [0, 0]
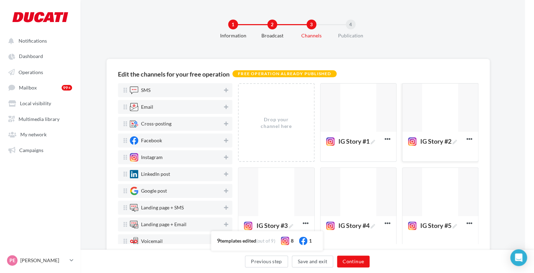
click at [452, 113] on div at bounding box center [441, 108] width 76 height 49
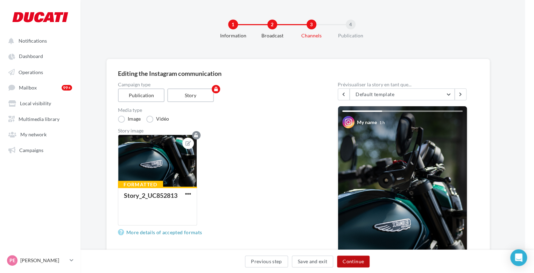
click at [352, 267] on button "Continue" at bounding box center [353, 262] width 33 height 12
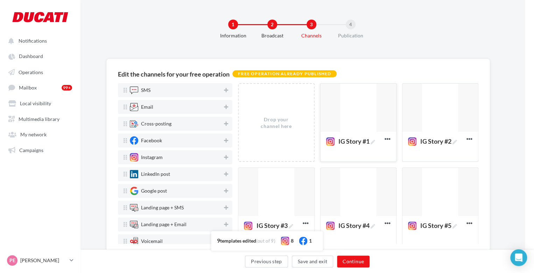
click at [351, 116] on div at bounding box center [359, 108] width 76 height 49
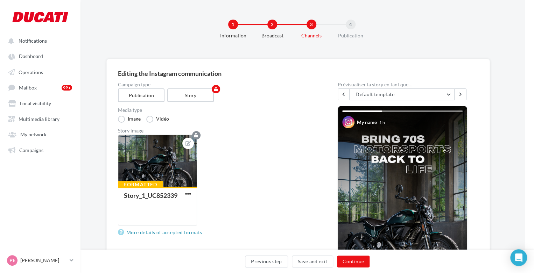
click at [354, 256] on div "Previous step Save and exit Continue" at bounding box center [307, 263] width 442 height 15
click at [348, 262] on button "Continue" at bounding box center [353, 262] width 33 height 12
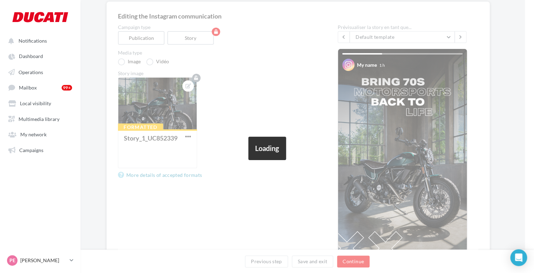
scroll to position [24, 9]
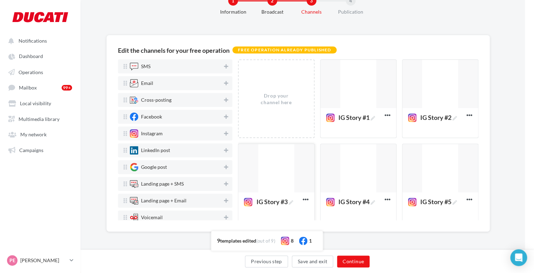
click at [265, 182] on div at bounding box center [276, 168] width 76 height 49
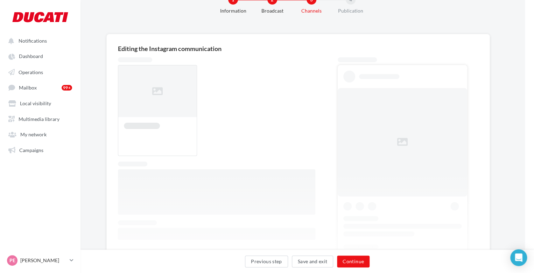
scroll to position [58, 9]
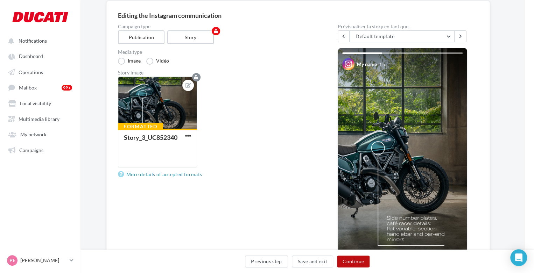
click at [358, 261] on button "Continue" at bounding box center [353, 262] width 33 height 12
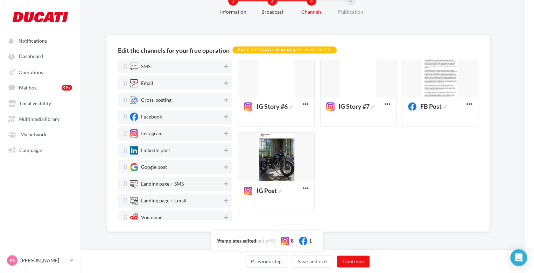
scroll to position [179, 0]
click at [351, 265] on button "Continue" at bounding box center [353, 262] width 33 height 12
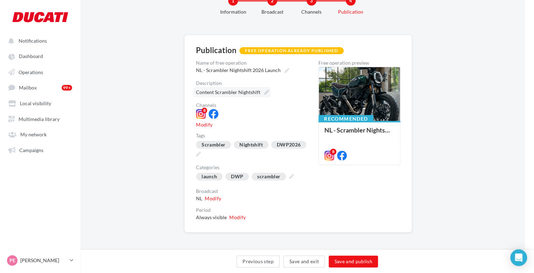
click at [264, 93] on icon at bounding box center [266, 92] width 5 height 5
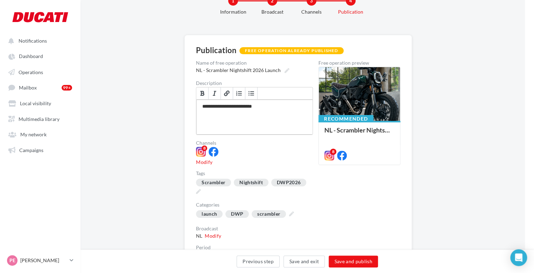
click at [273, 106] on div "**********" at bounding box center [254, 117] width 117 height 35
click at [344, 265] on button "Save and publish" at bounding box center [353, 262] width 49 height 12
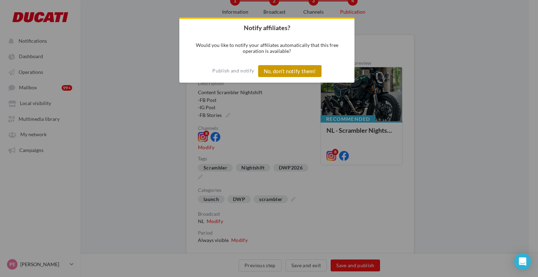
click at [279, 71] on button "No, don't notify them!" at bounding box center [289, 71] width 63 height 12
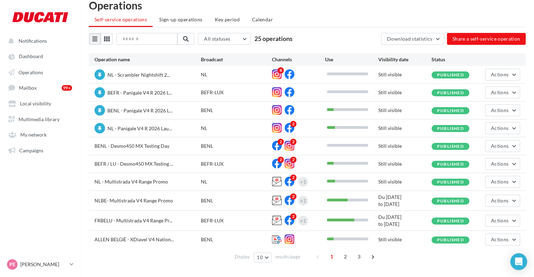
scroll to position [20, 0]
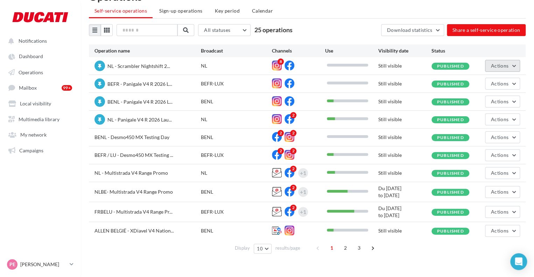
click at [515, 63] on button "Actions" at bounding box center [502, 66] width 35 height 12
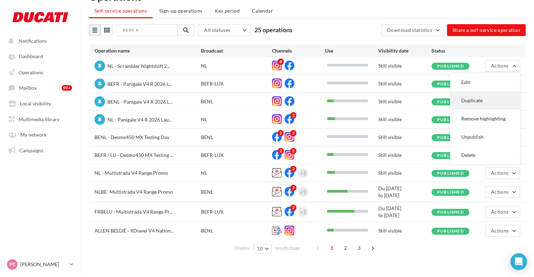
click at [495, 95] on button "Duplicate" at bounding box center [485, 100] width 70 height 18
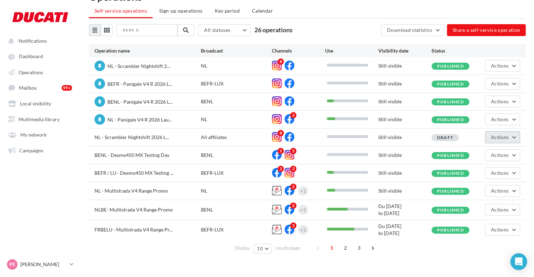
click at [506, 138] on span "Actions" at bounding box center [500, 137] width 18 height 6
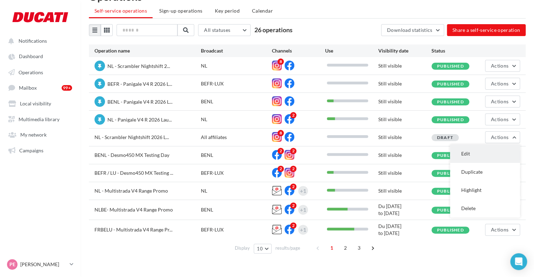
click at [487, 152] on button "Edit" at bounding box center [485, 154] width 70 height 18
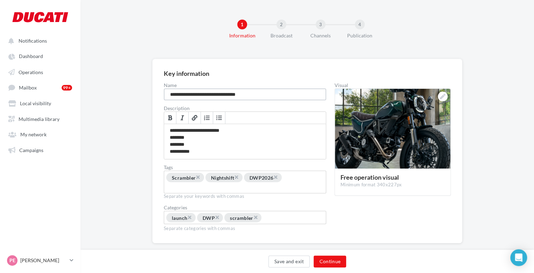
click at [169, 95] on input "**********" at bounding box center [245, 95] width 162 height 12
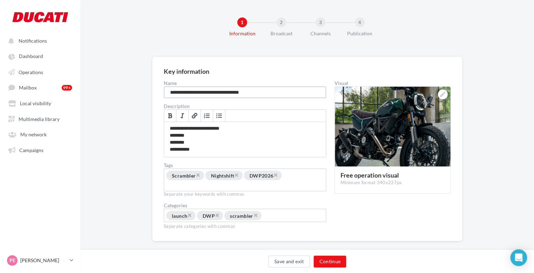
scroll to position [5, 0]
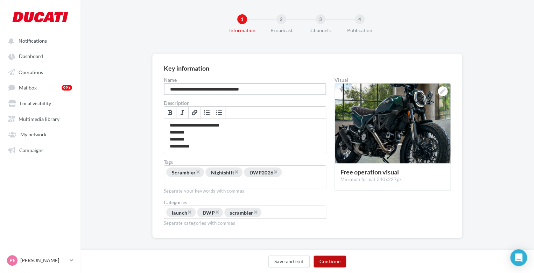
type input "**********"
click at [331, 264] on button "Continue" at bounding box center [330, 262] width 33 height 12
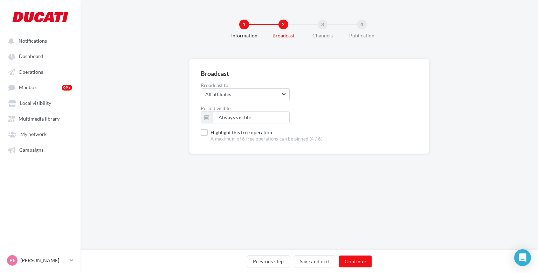
click at [225, 102] on form "Broadcast Broadcast to All affiliates All affiliates No choice available Please…" at bounding box center [309, 106] width 217 height 72
click at [221, 97] on span "All affiliates" at bounding box center [242, 94] width 75 height 7
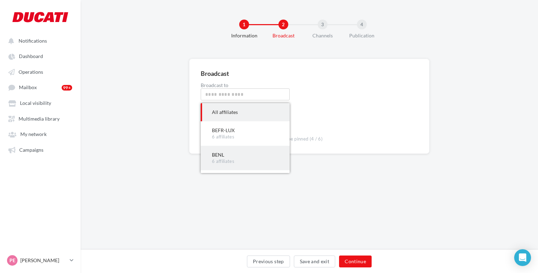
click at [228, 154] on div "BENL" at bounding box center [245, 155] width 67 height 7
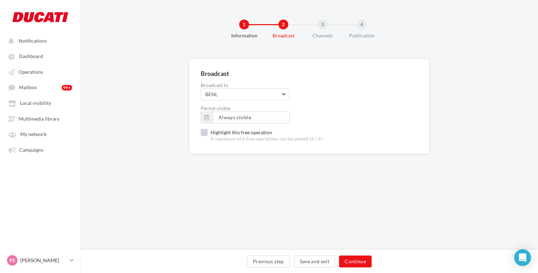
click at [217, 141] on span "A maximum of 6 free operations can be pinned (4 / 6)" at bounding box center [266, 139] width 112 height 6
click at [354, 260] on button "Continue" at bounding box center [355, 262] width 33 height 12
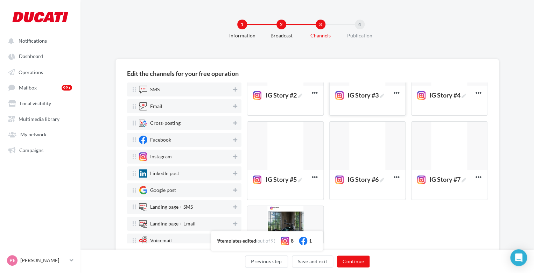
scroll to position [182, 0]
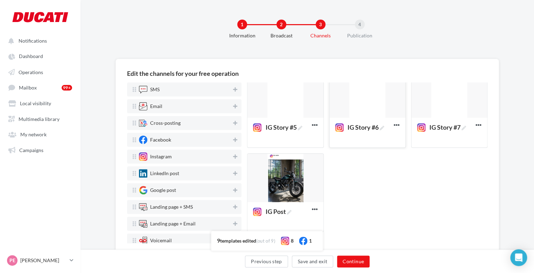
click at [374, 107] on div at bounding box center [368, 94] width 76 height 49
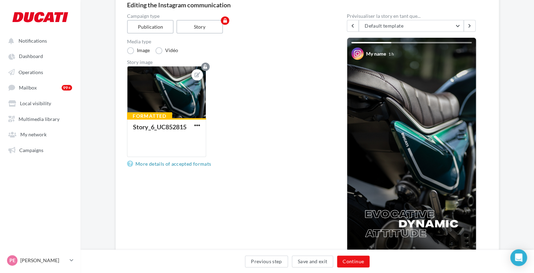
scroll to position [70, 0]
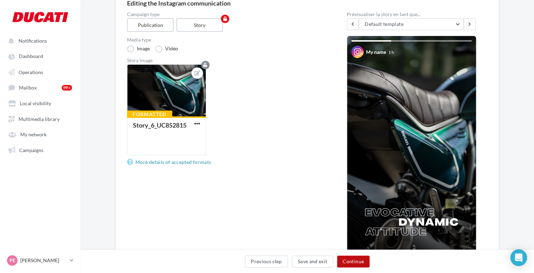
click at [355, 261] on button "Continue" at bounding box center [353, 262] width 33 height 12
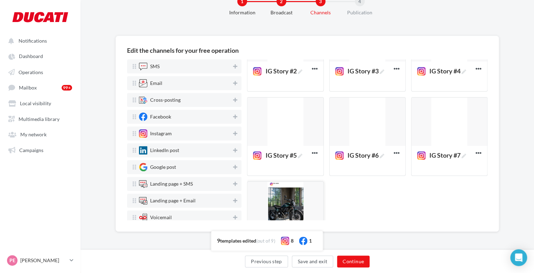
scroll to position [182, 0]
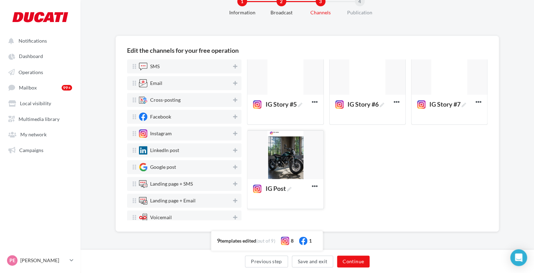
click at [285, 167] on div at bounding box center [286, 155] width 76 height 49
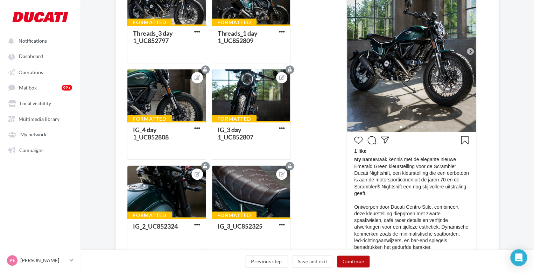
scroll to position [163, 0]
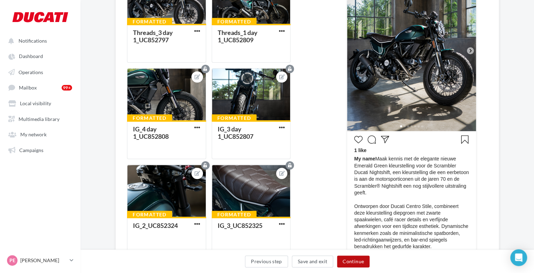
click at [357, 263] on button "Continue" at bounding box center [353, 262] width 33 height 12
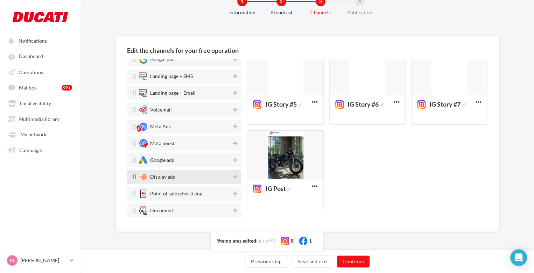
scroll to position [0, 0]
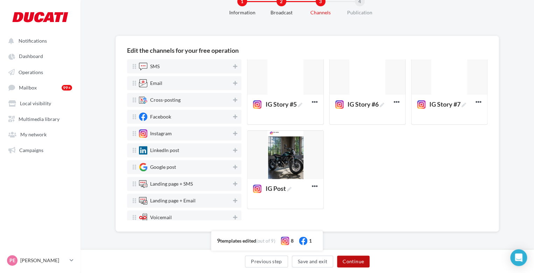
click at [359, 262] on button "Continue" at bounding box center [353, 262] width 33 height 12
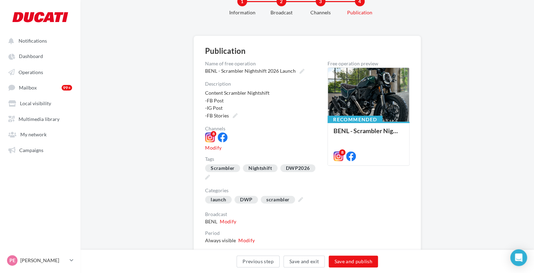
scroll to position [47, 0]
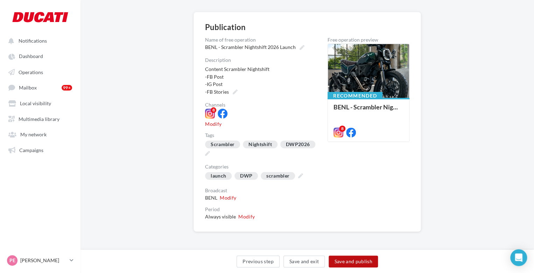
click at [344, 263] on button "Save and publish" at bounding box center [353, 262] width 49 height 12
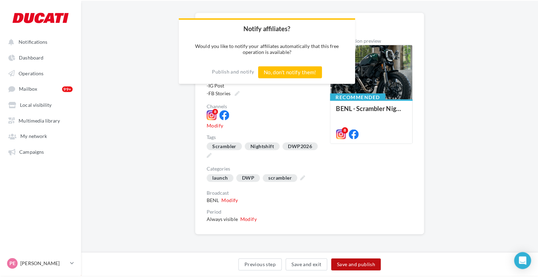
scroll to position [43, 0]
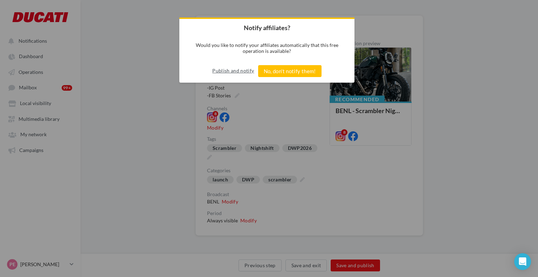
click at [238, 71] on button "Publish and notify" at bounding box center [233, 70] width 42 height 11
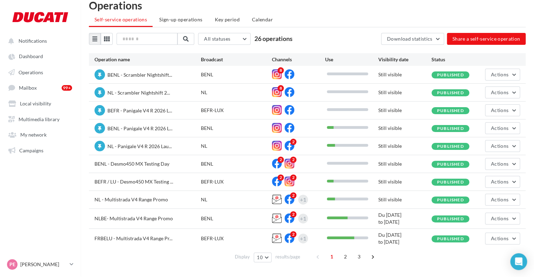
scroll to position [20, 0]
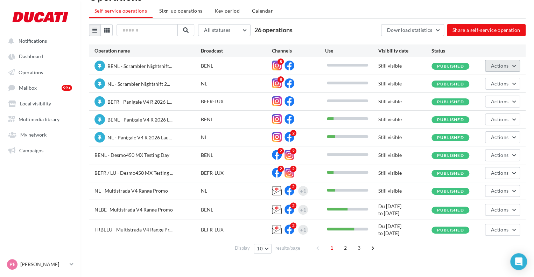
click at [493, 63] on span "Actions" at bounding box center [500, 66] width 18 height 6
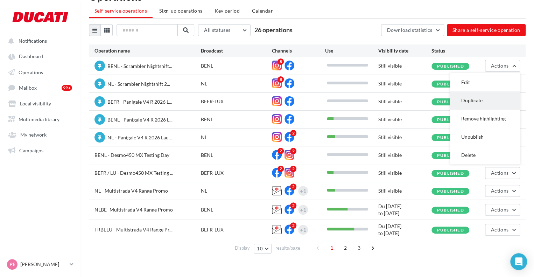
click at [483, 103] on button "Duplicate" at bounding box center [485, 100] width 70 height 18
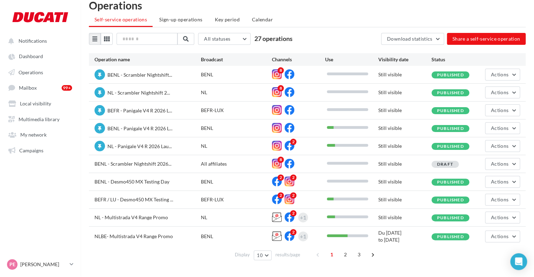
scroll to position [18, 0]
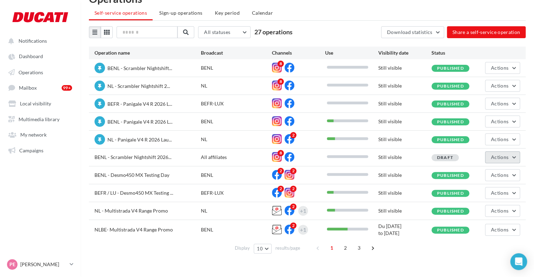
click at [504, 155] on span "Actions" at bounding box center [500, 157] width 18 height 6
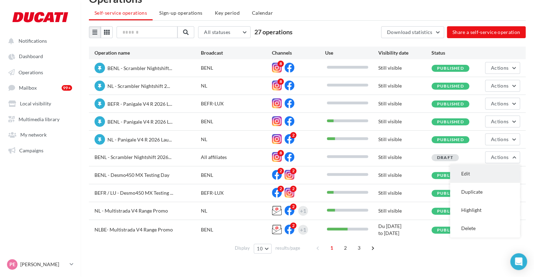
click at [480, 176] on button "Edit" at bounding box center [485, 174] width 70 height 18
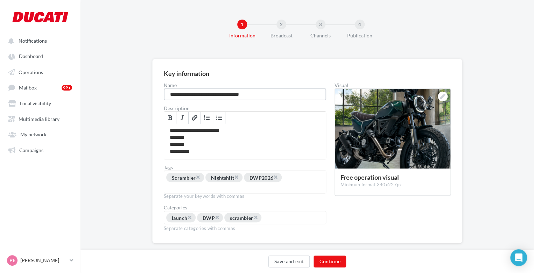
click at [181, 96] on input "**********" at bounding box center [245, 95] width 162 height 12
type input "**********"
click at [329, 264] on button "Continue" at bounding box center [330, 262] width 33 height 12
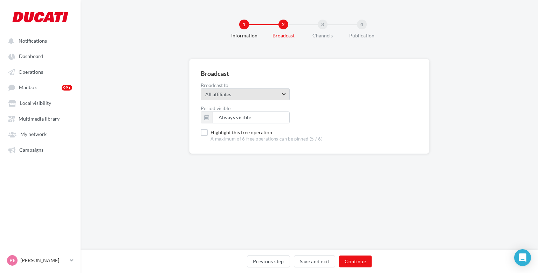
click at [250, 99] on span "All affiliates" at bounding box center [245, 95] width 80 height 9
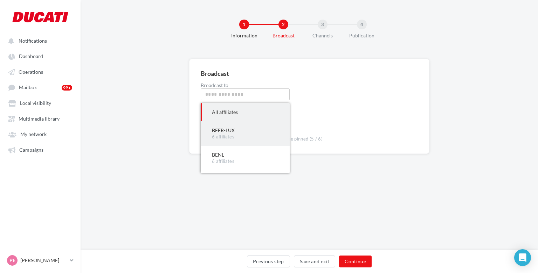
click at [238, 129] on div "BEFR-LUX" at bounding box center [245, 130] width 67 height 7
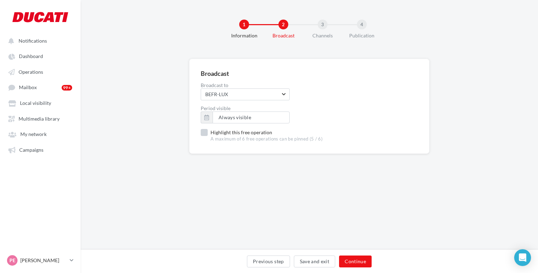
click at [214, 129] on label "Highlight this free operation A maximum of 6 free operations can be pinned (5 /…" at bounding box center [262, 135] width 122 height 13
click at [357, 261] on button "Continue" at bounding box center [355, 262] width 33 height 12
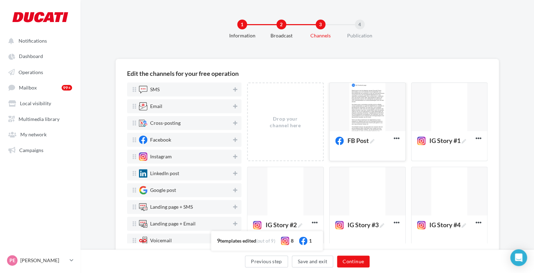
click at [378, 110] on div at bounding box center [368, 107] width 76 height 49
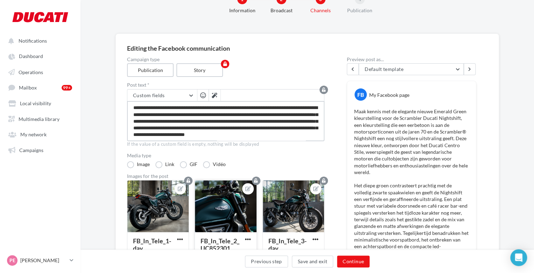
scroll to position [148, 0]
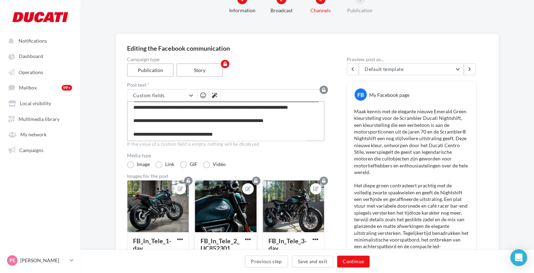
drag, startPoint x: 133, startPoint y: 108, endPoint x: 244, endPoint y: 186, distance: 135.2
click at [265, 118] on textarea at bounding box center [225, 121] width 197 height 40
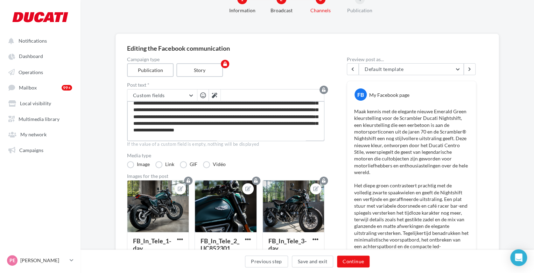
scroll to position [0, 0]
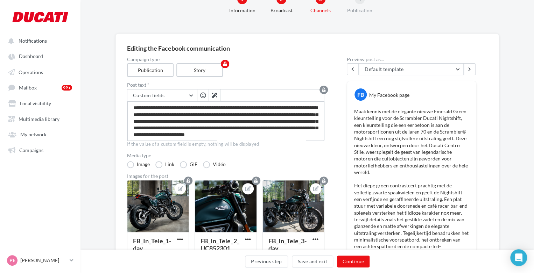
drag, startPoint x: 260, startPoint y: 107, endPoint x: 115, endPoint y: 72, distance: 149.1
paste textarea "**********"
type textarea "**********"
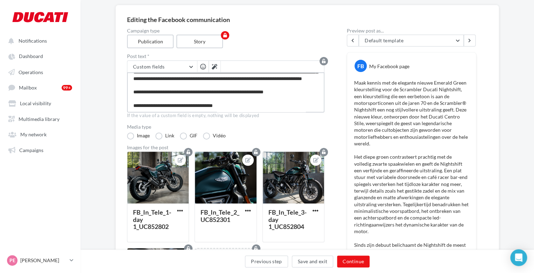
scroll to position [58, 0]
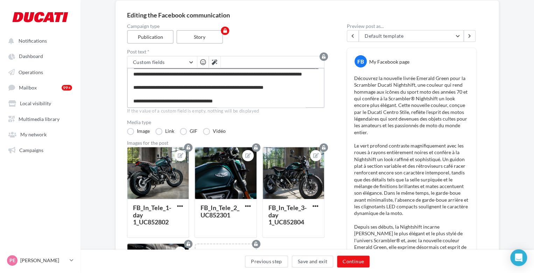
drag, startPoint x: 296, startPoint y: 90, endPoint x: 132, endPoint y: 85, distance: 163.5
click at [132, 85] on textarea at bounding box center [225, 88] width 197 height 40
type textarea "**********"
paste textarea "**********"
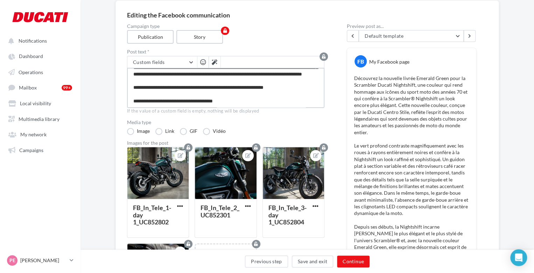
type textarea "**********"
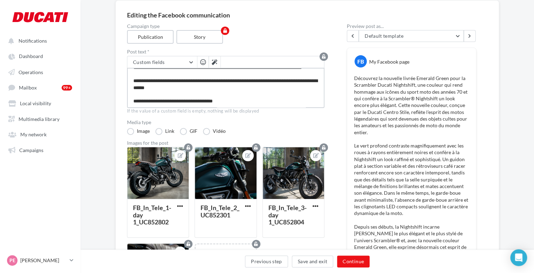
click at [262, 93] on textarea at bounding box center [225, 88] width 197 height 40
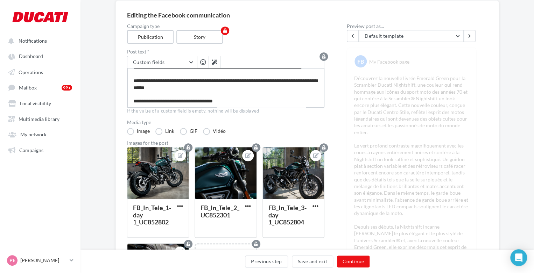
click at [270, 102] on textarea at bounding box center [225, 88] width 197 height 40
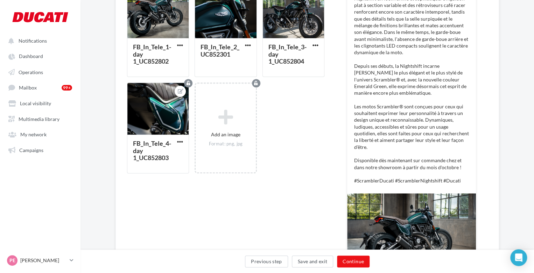
scroll to position [220, 0]
type textarea "**********"
click at [351, 255] on div "Previous step Save and exit Continue" at bounding box center [308, 261] width 454 height 23
click at [358, 261] on button "Continue" at bounding box center [353, 262] width 33 height 12
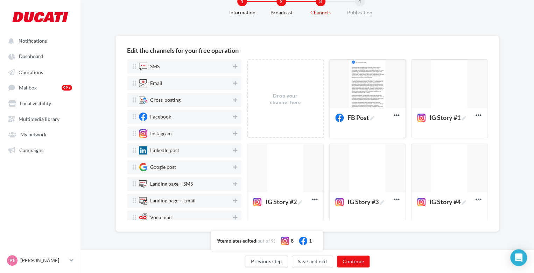
scroll to position [182, 0]
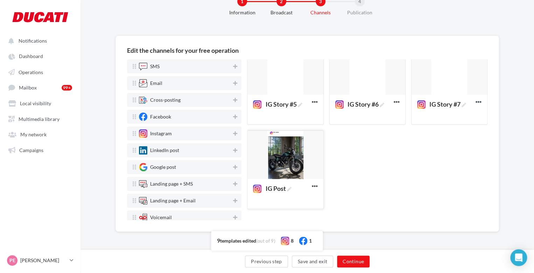
click at [293, 153] on div at bounding box center [286, 155] width 76 height 49
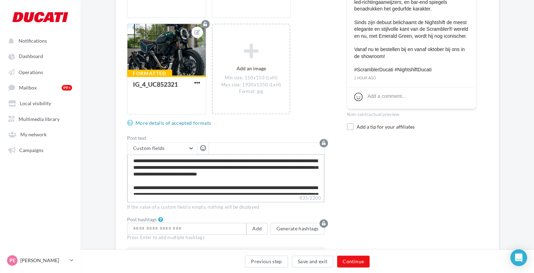
scroll to position [67, 0]
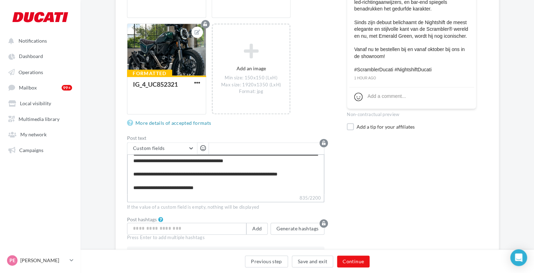
drag, startPoint x: 132, startPoint y: 162, endPoint x: 239, endPoint y: 212, distance: 118.4
paste textarea "**********"
type textarea "**********"
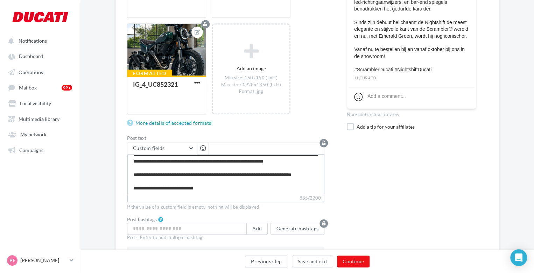
scroll to position [84, 0]
click at [221, 179] on textarea "**********" at bounding box center [225, 174] width 197 height 40
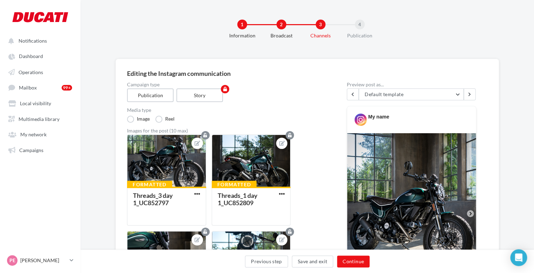
scroll to position [0, 0]
type textarea "**********"
click at [470, 96] on button at bounding box center [470, 95] width 12 height 12
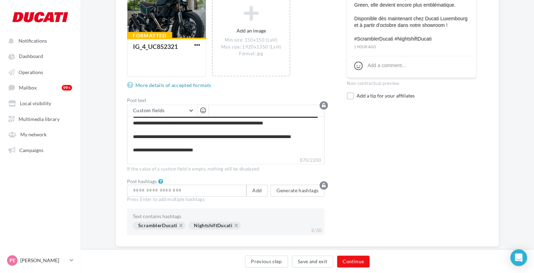
scroll to position [442, 0]
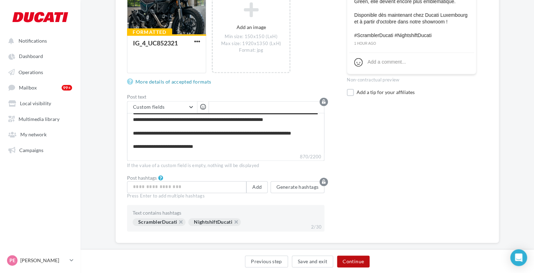
click at [353, 260] on button "Continue" at bounding box center [353, 262] width 33 height 12
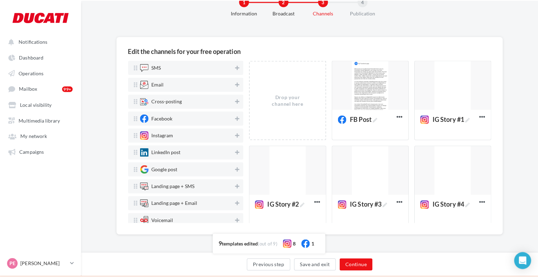
scroll to position [23, 0]
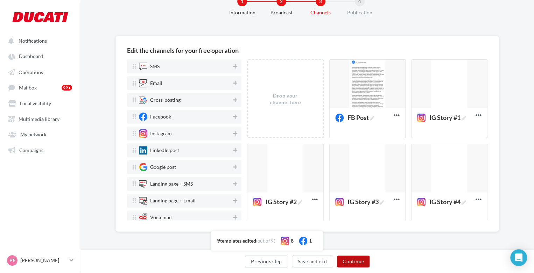
click at [353, 260] on button "Continue" at bounding box center [353, 262] width 33 height 12
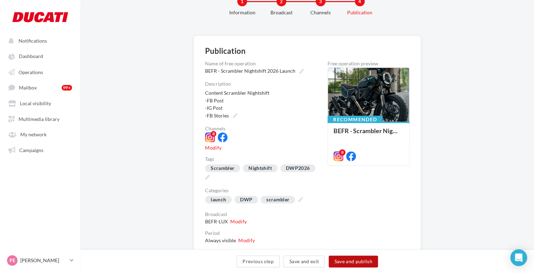
click at [355, 263] on button "Save and publish" at bounding box center [353, 262] width 49 height 12
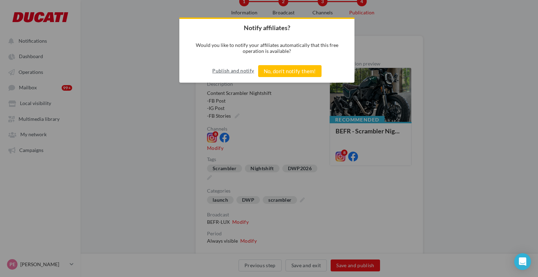
click at [237, 69] on button "Publish and notify" at bounding box center [233, 70] width 42 height 11
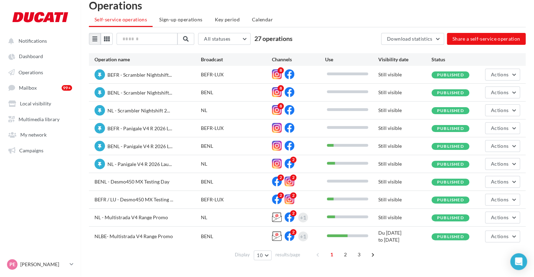
scroll to position [18, 0]
